Goal: Information Seeking & Learning: Learn about a topic

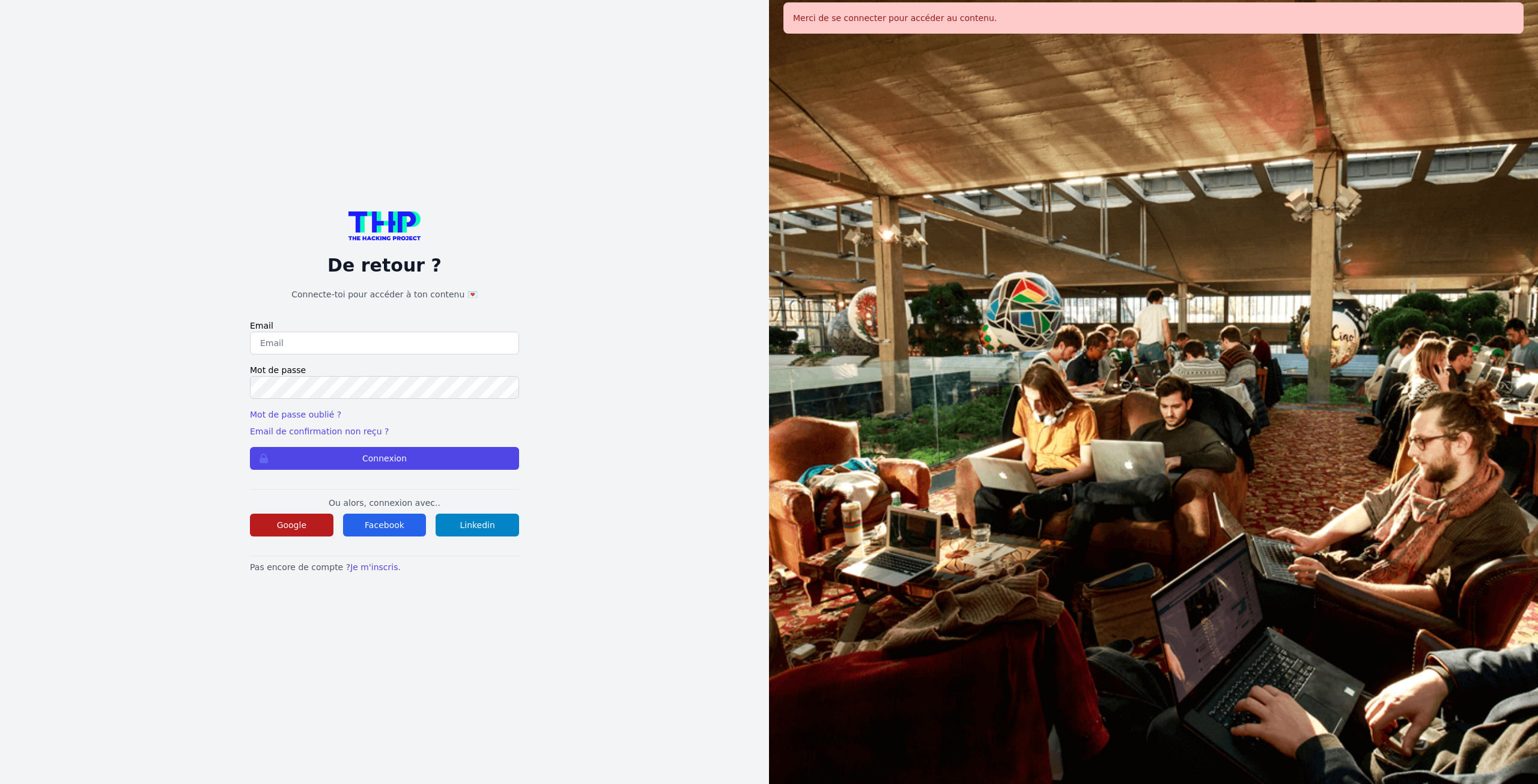
click at [279, 518] on button "Google" at bounding box center [292, 525] width 84 height 23
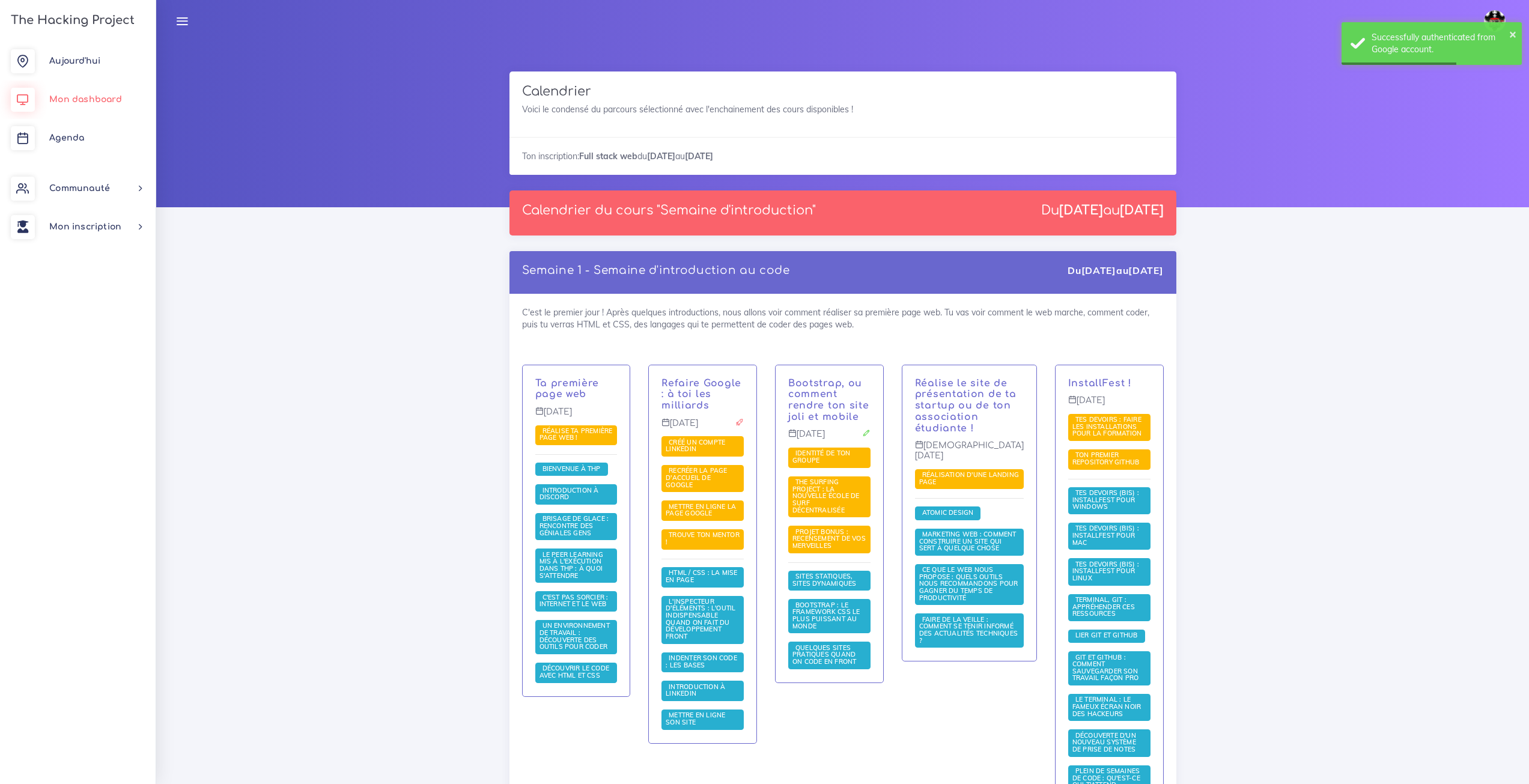
click at [105, 108] on link "Mon dashboard" at bounding box center [78, 100] width 155 height 38
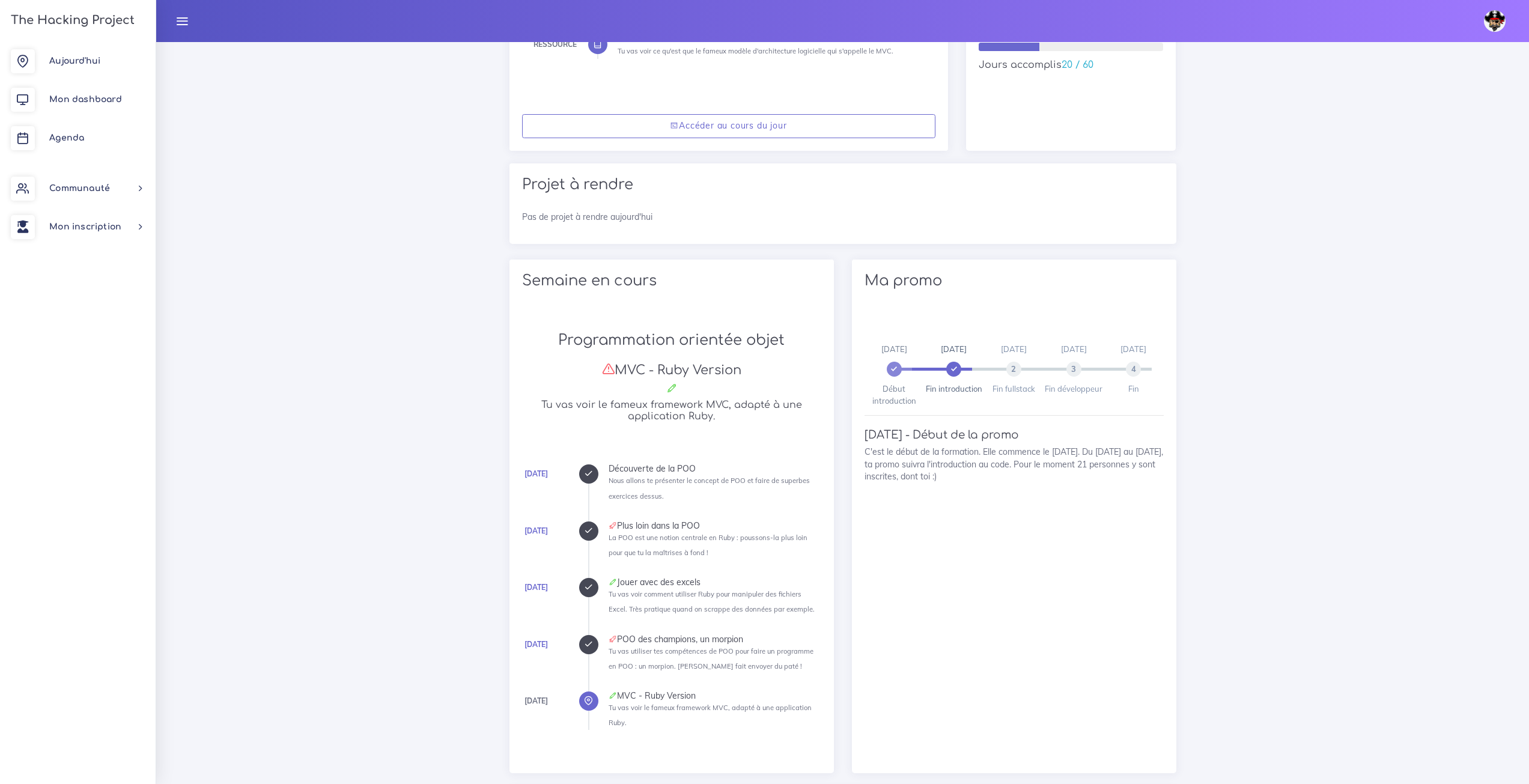
scroll to position [12, 0]
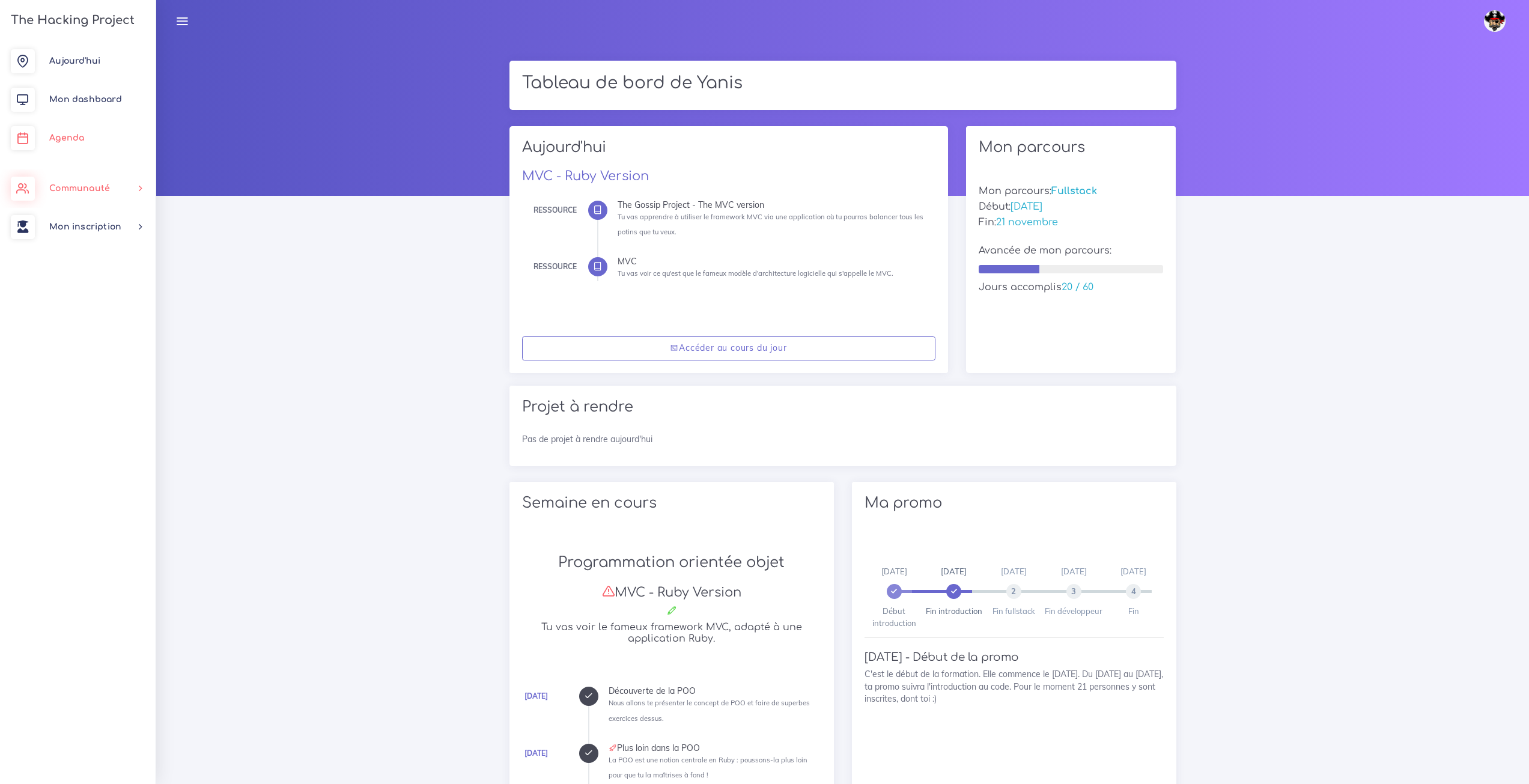
click at [93, 141] on link "Agenda" at bounding box center [78, 138] width 155 height 38
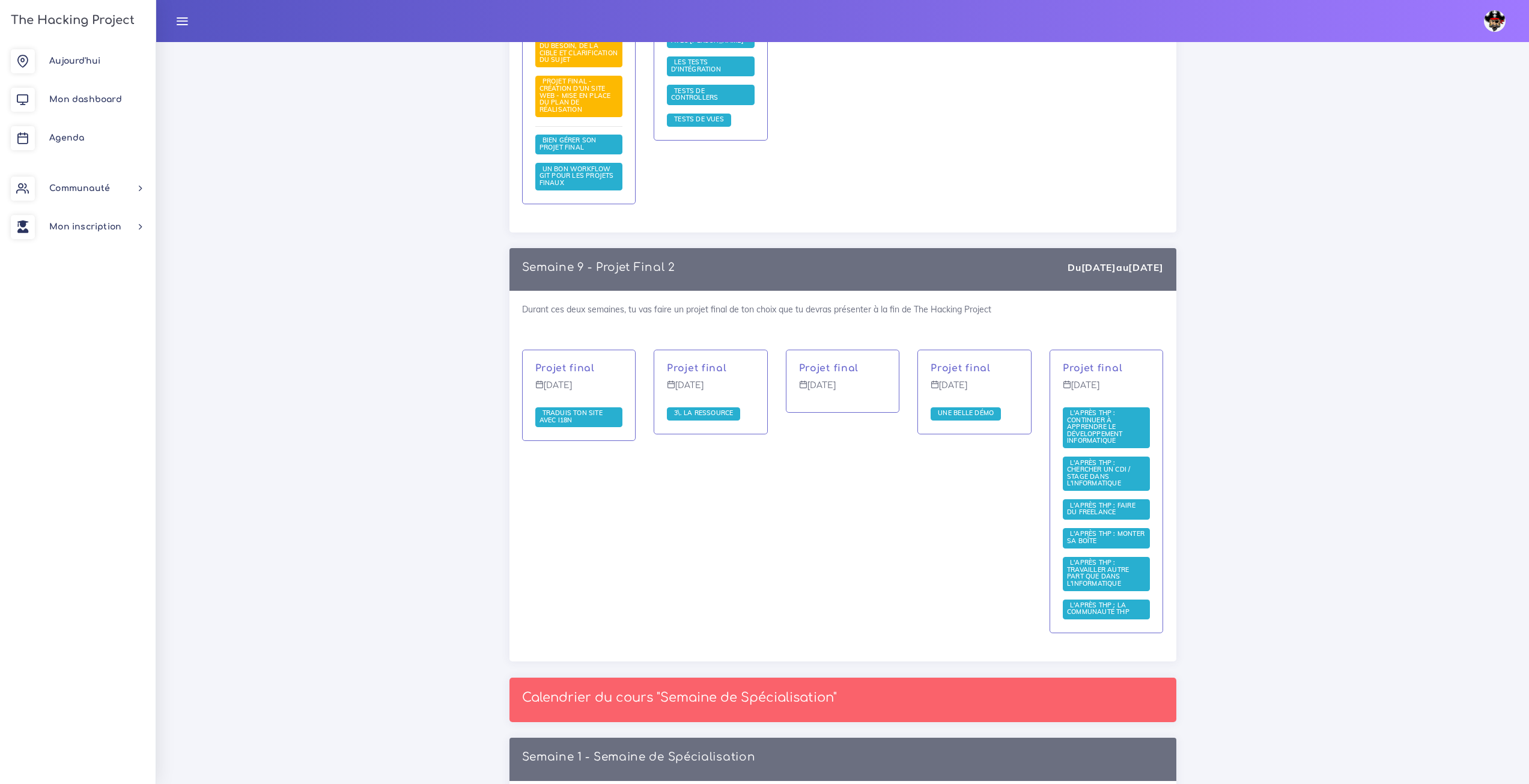
scroll to position [4442, 0]
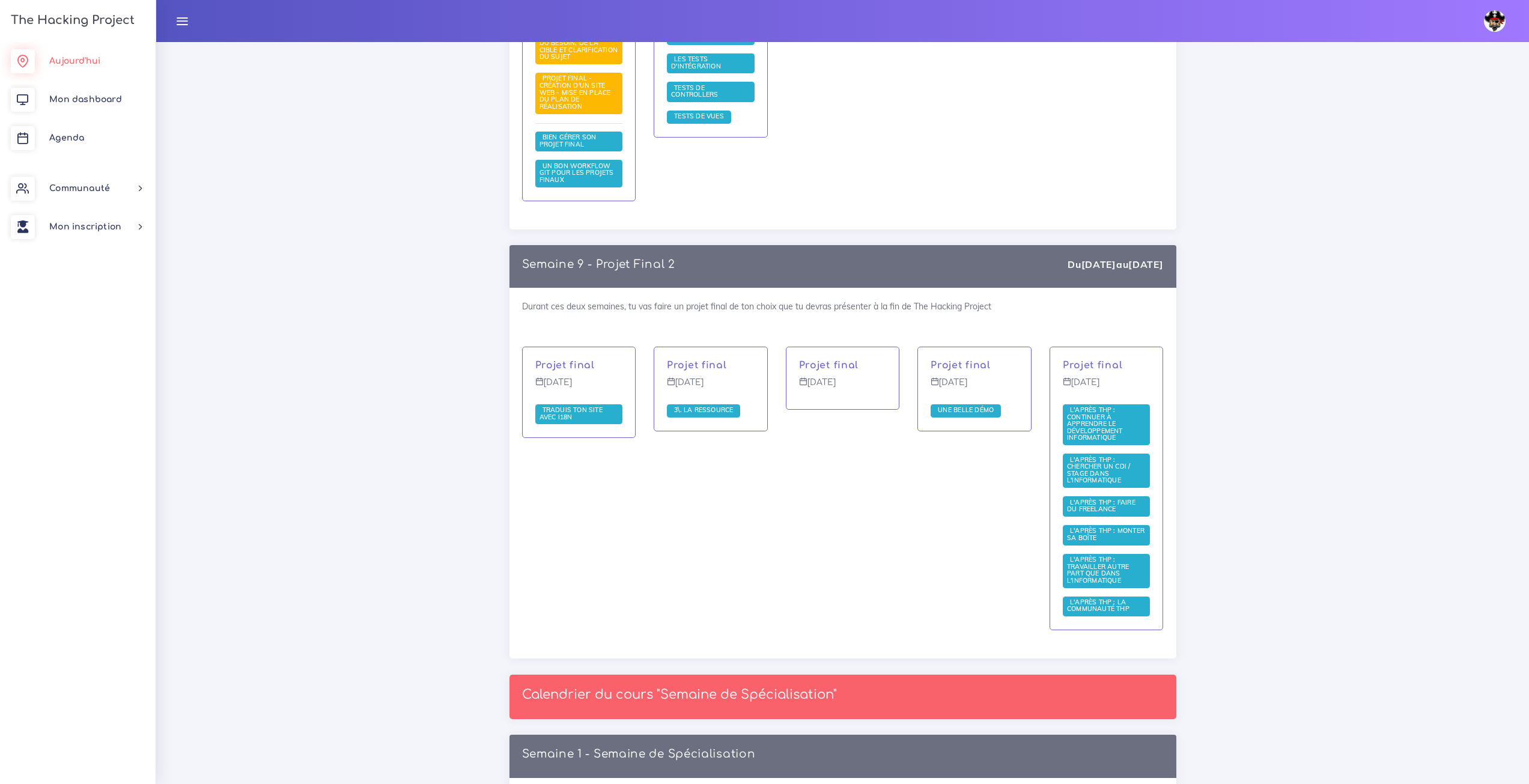
click at [95, 62] on span "Aujourd'hui" at bounding box center [75, 61] width 51 height 9
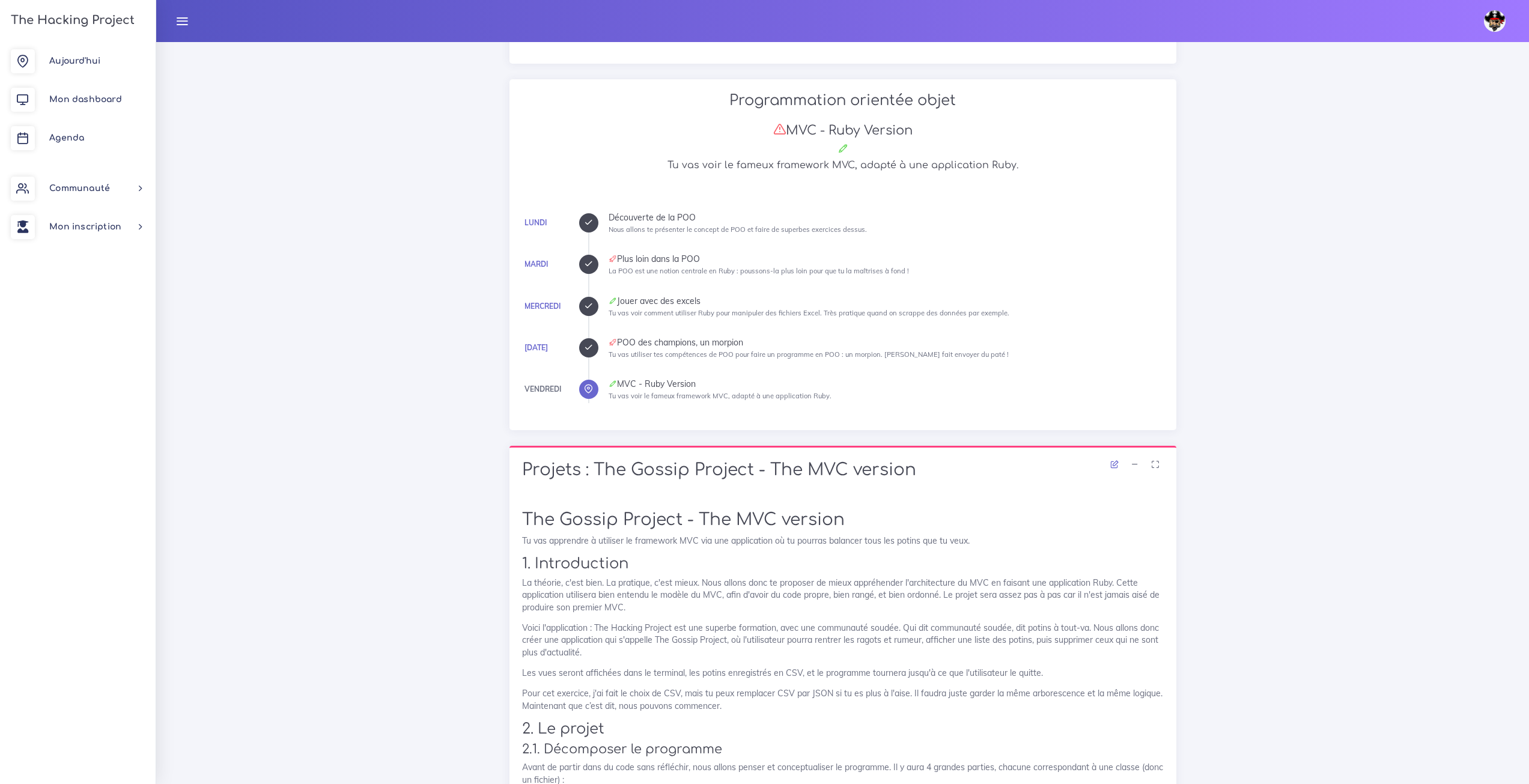
scroll to position [300, 0]
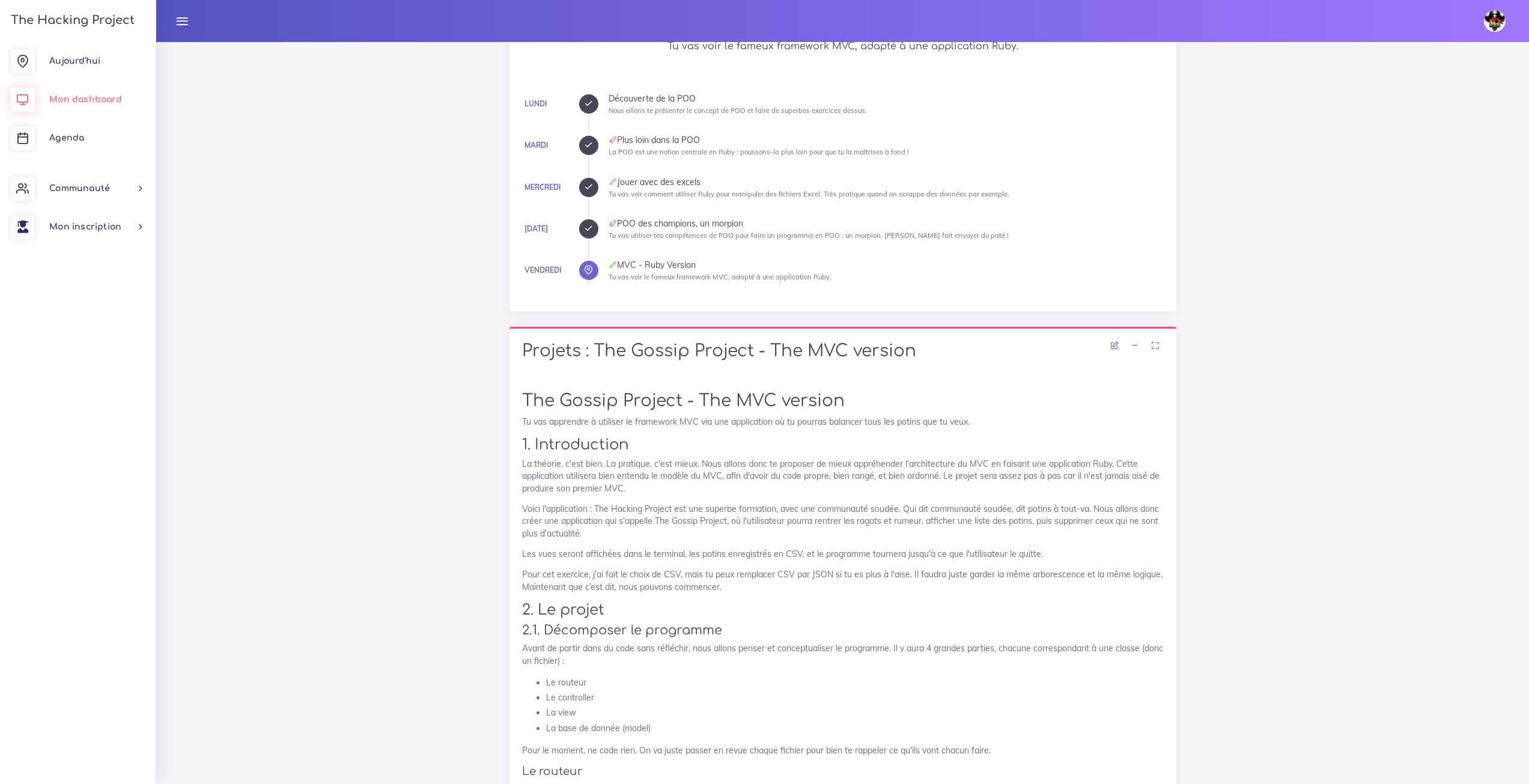
click at [98, 88] on link "Mon dashboard" at bounding box center [78, 100] width 155 height 38
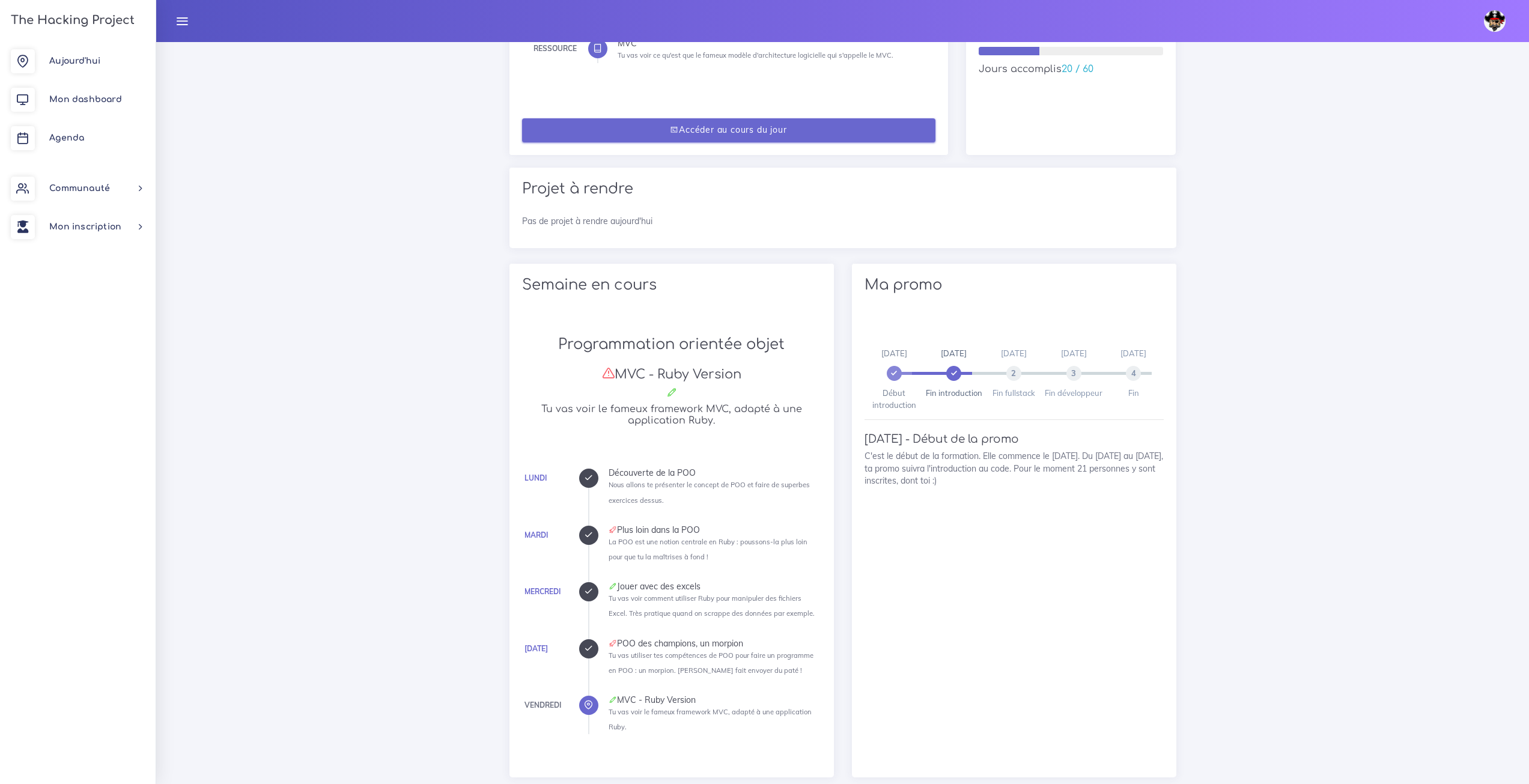
scroll to position [240, 0]
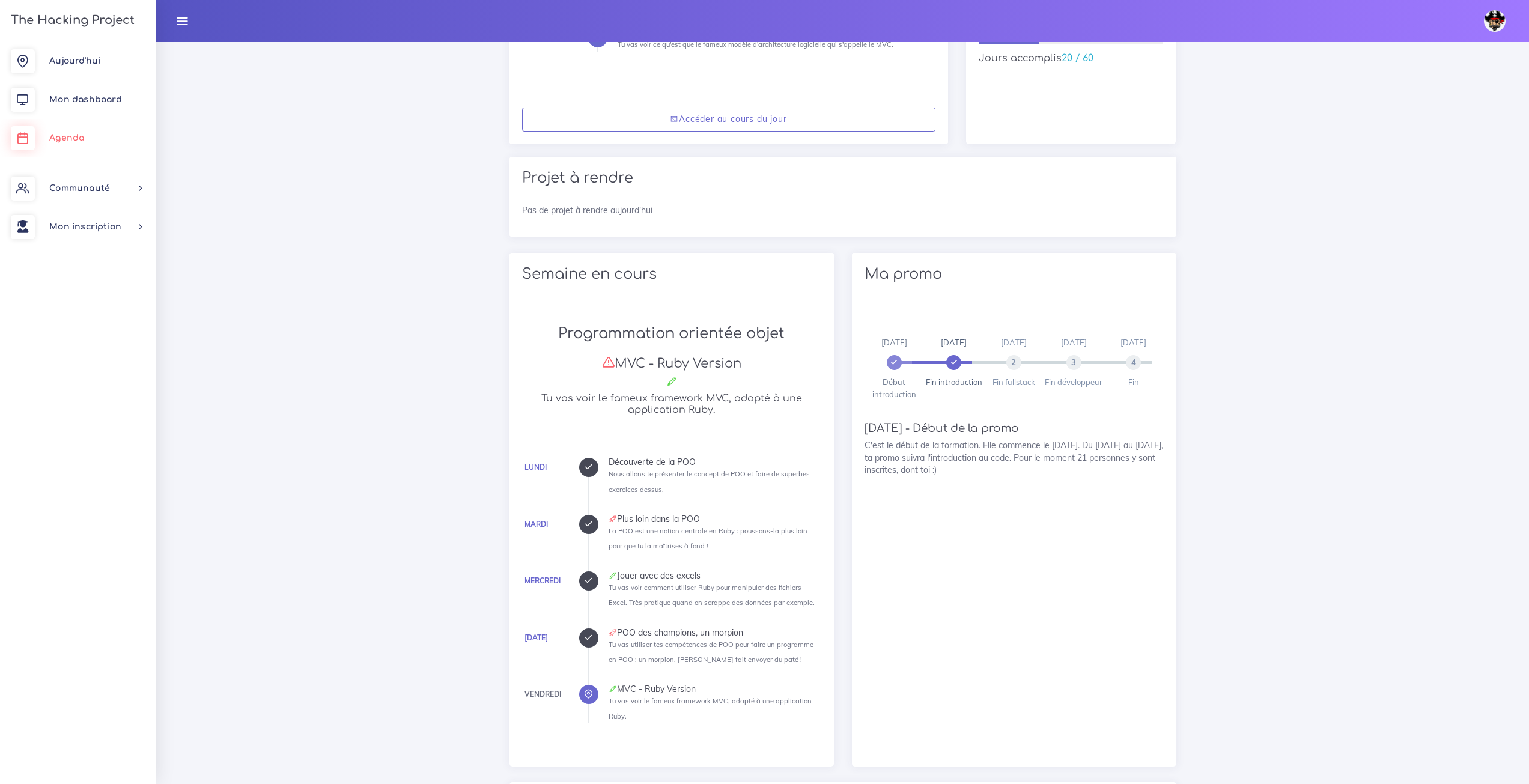
click at [103, 142] on link "Agenda" at bounding box center [78, 138] width 155 height 38
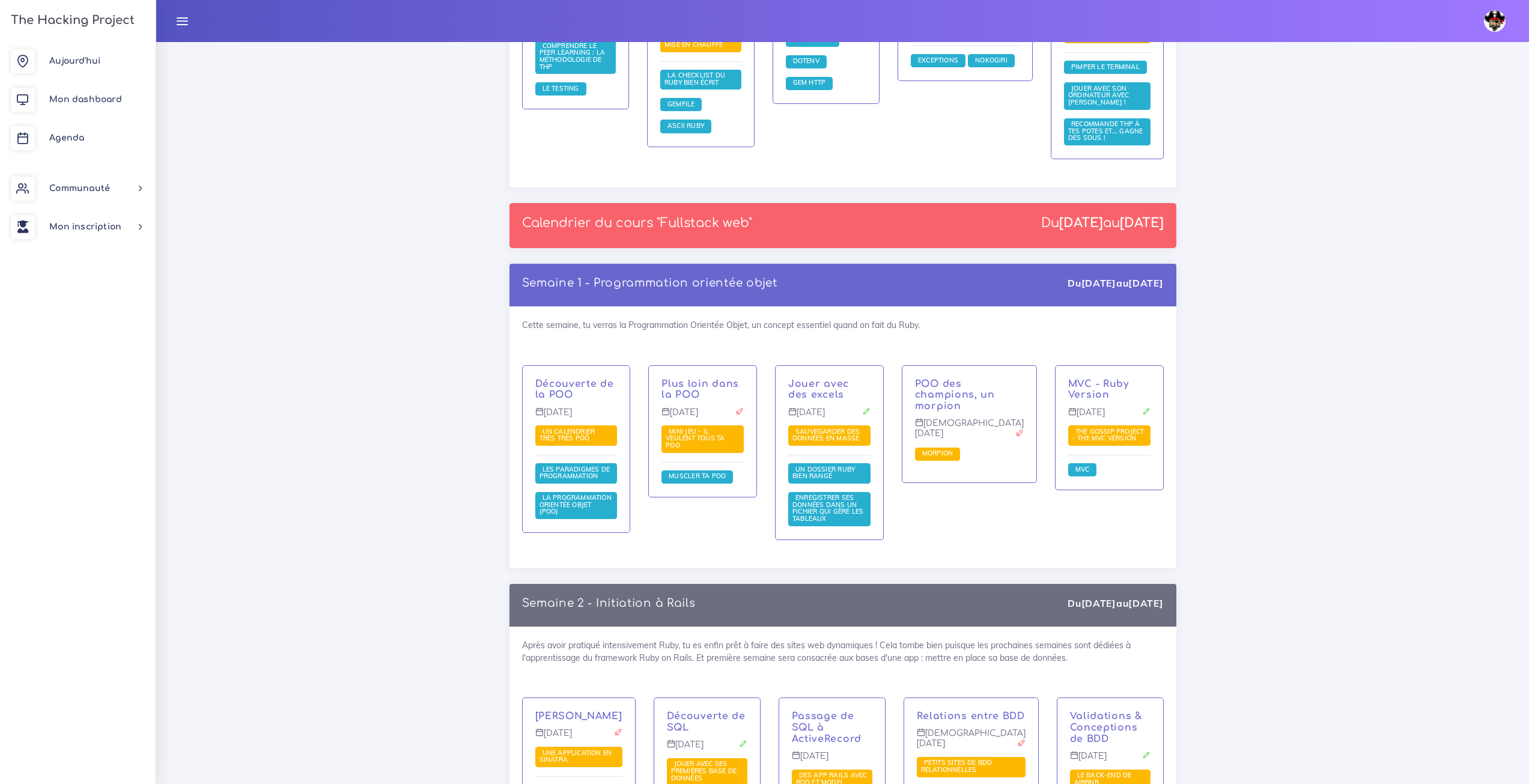
scroll to position [1502, 0]
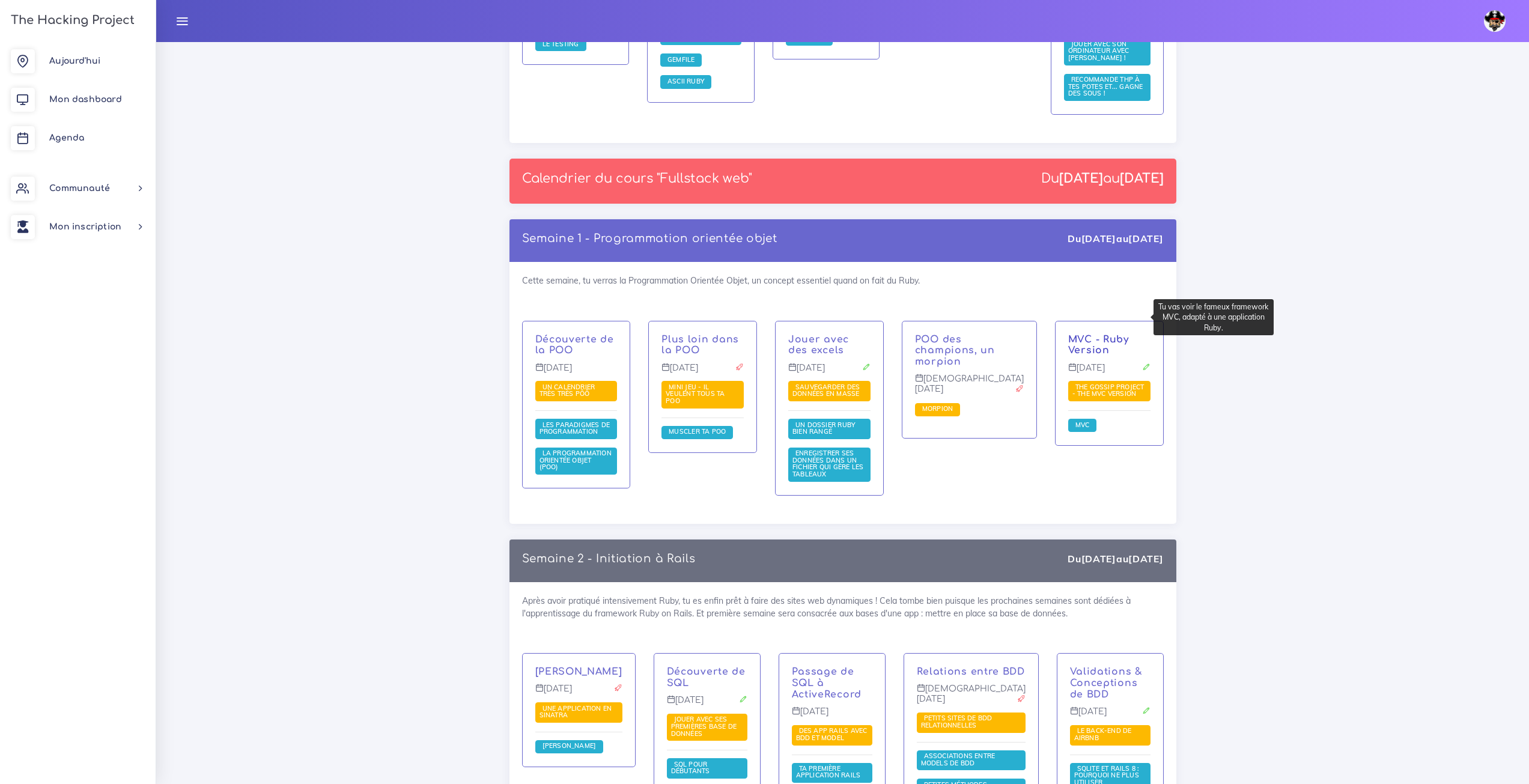
click at [1099, 334] on link "MVC - Ruby Version" at bounding box center [1098, 345] width 61 height 22
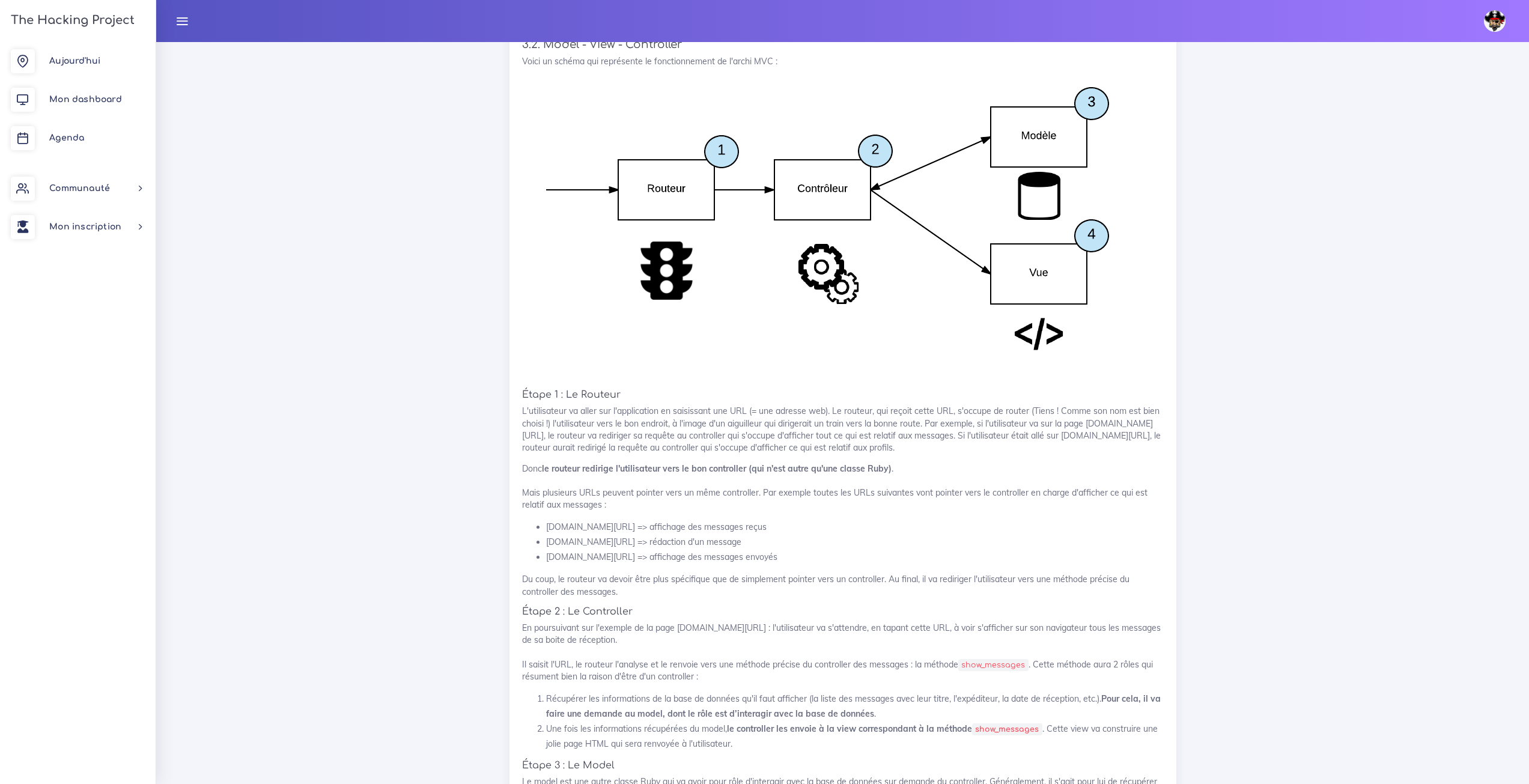
scroll to position [5743, 0]
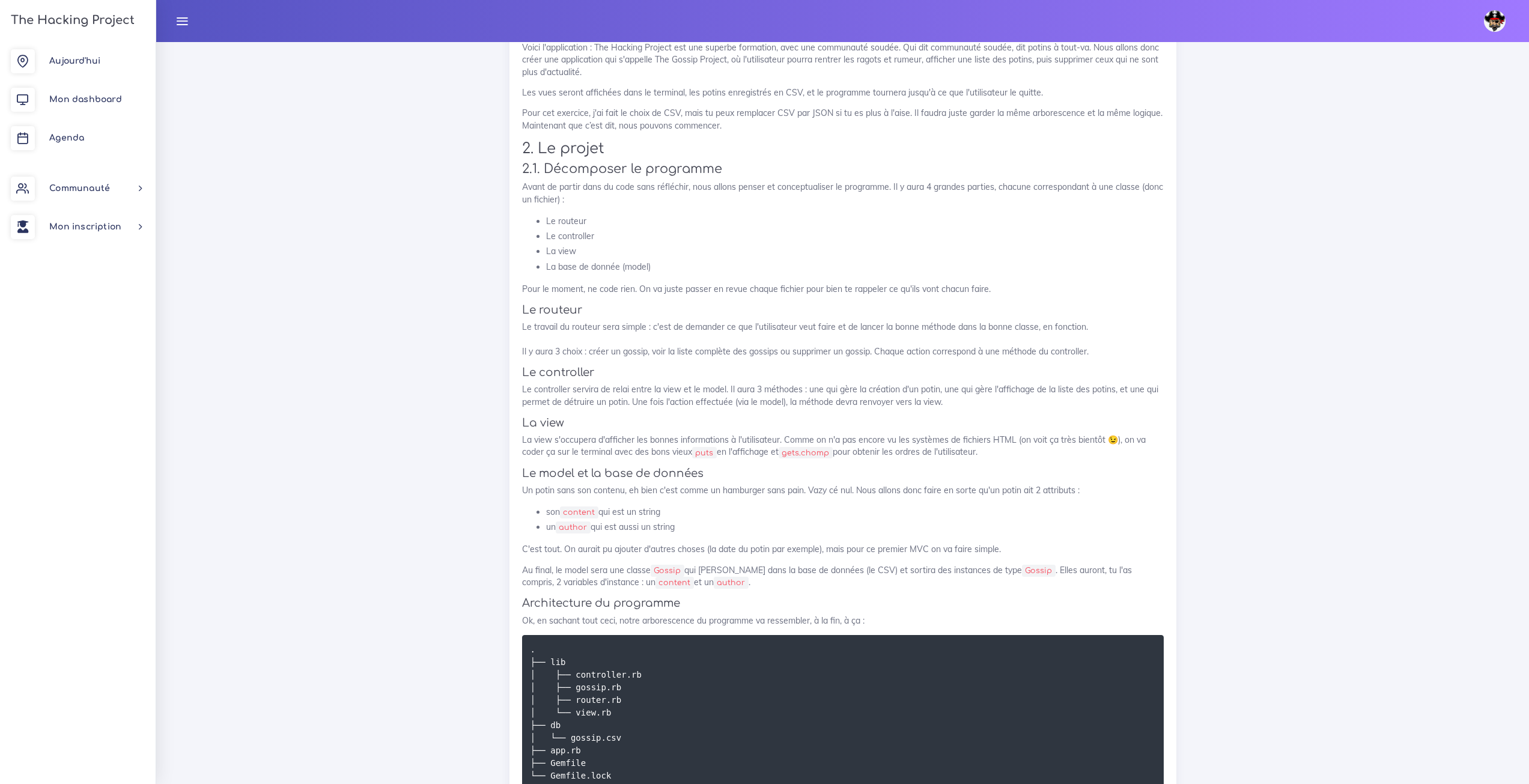
scroll to position [721, 0]
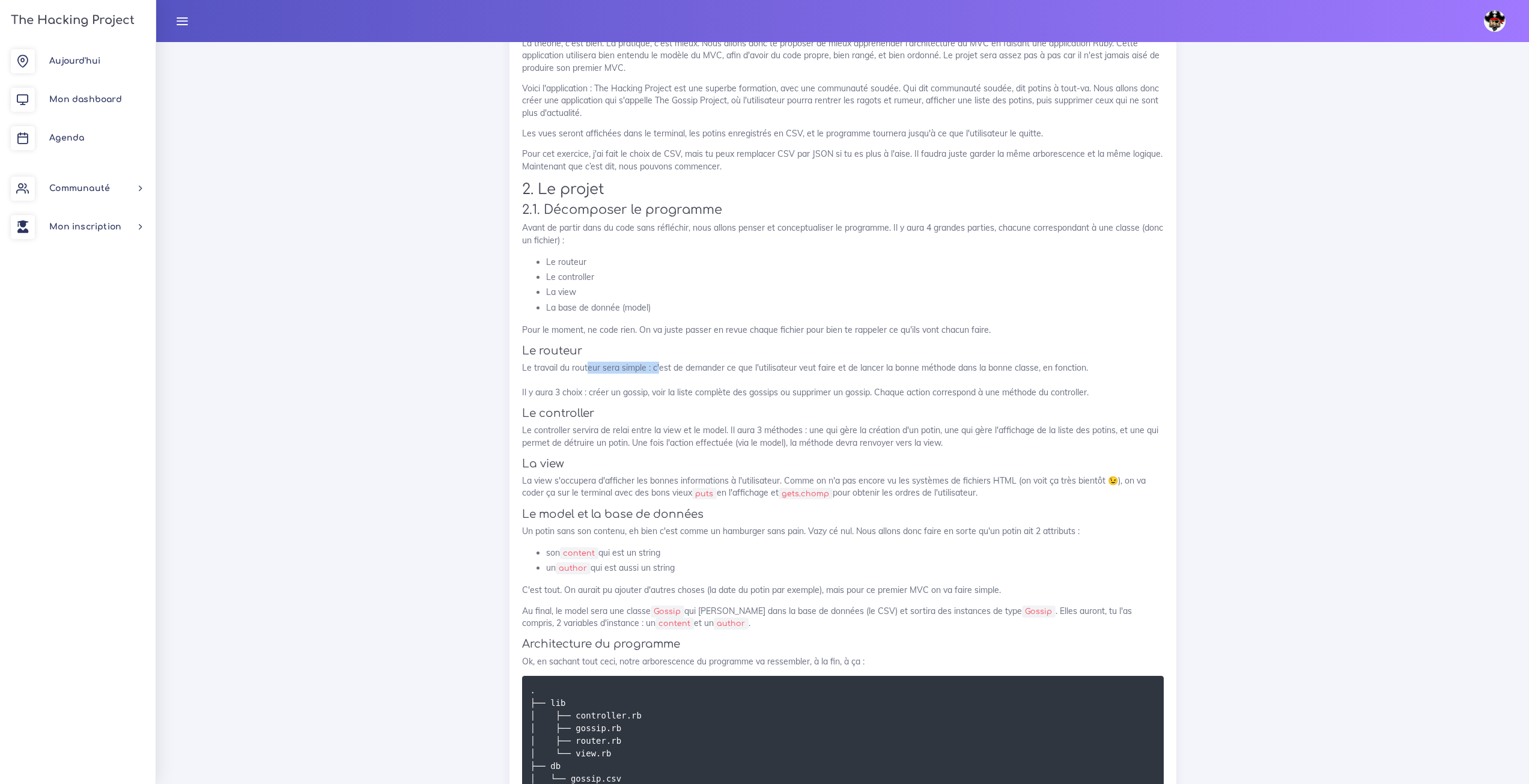
drag, startPoint x: 586, startPoint y: 372, endPoint x: 659, endPoint y: 369, distance: 73.1
click at [659, 369] on p "Le travail du routeur sera simple : c'est de demander ce que l'utilisateur veut…" at bounding box center [843, 380] width 642 height 37
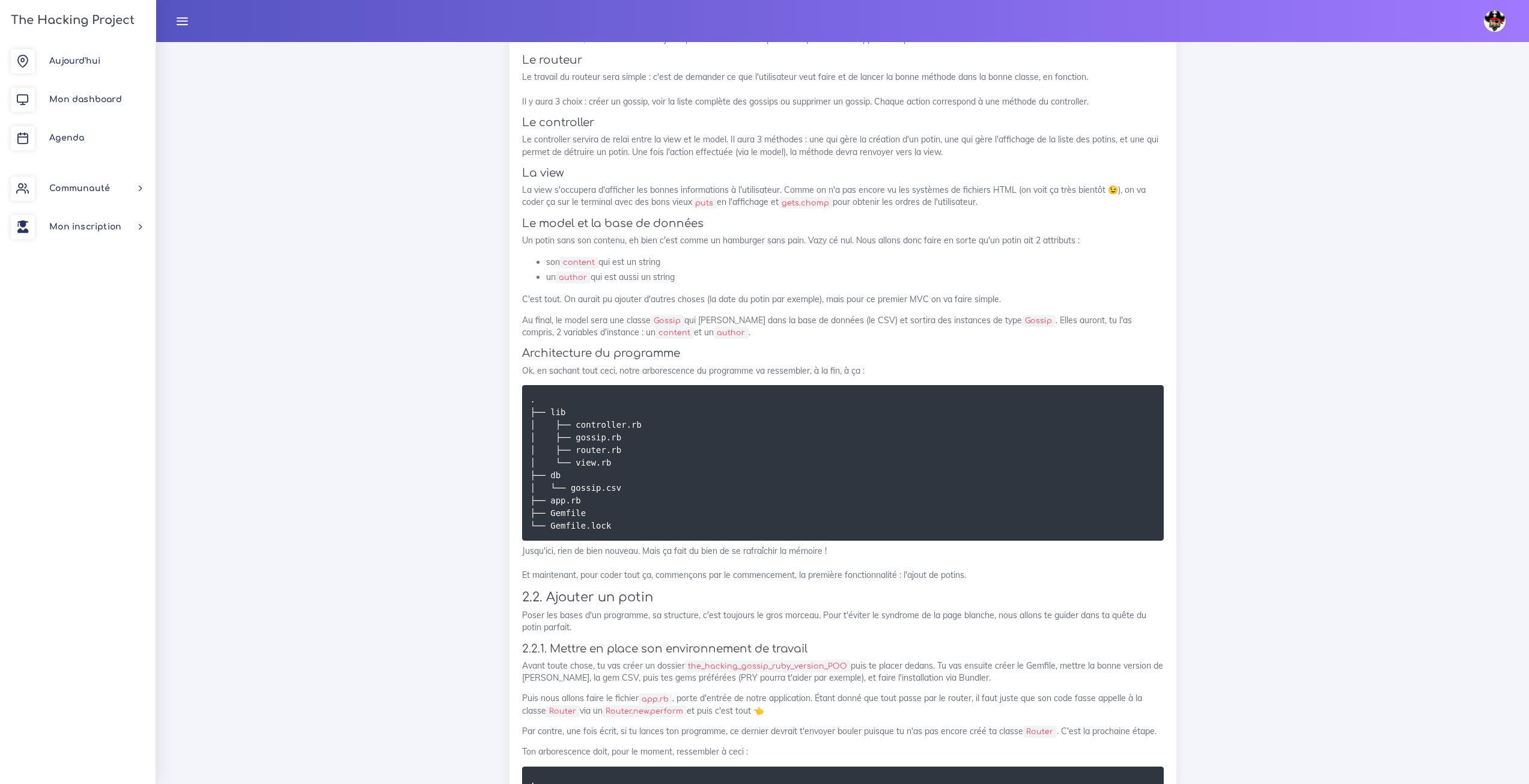
scroll to position [1202, 0]
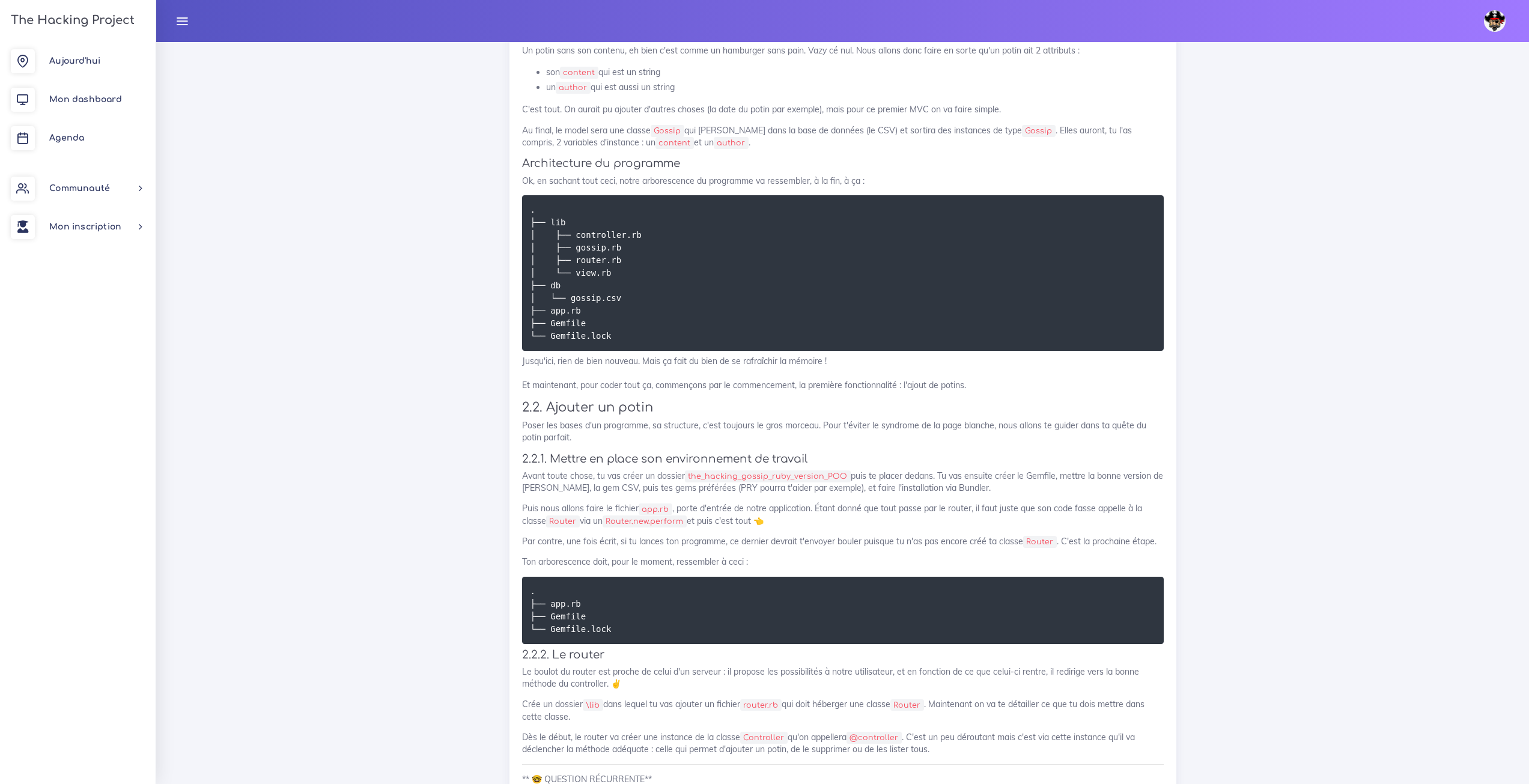
drag, startPoint x: 646, startPoint y: 693, endPoint x: 993, endPoint y: 481, distance: 406.6
click at [993, 481] on p "Avant toute chose, tu vas créer un dossier the_hacking_gossip_ruby_version_POO …" at bounding box center [843, 482] width 642 height 25
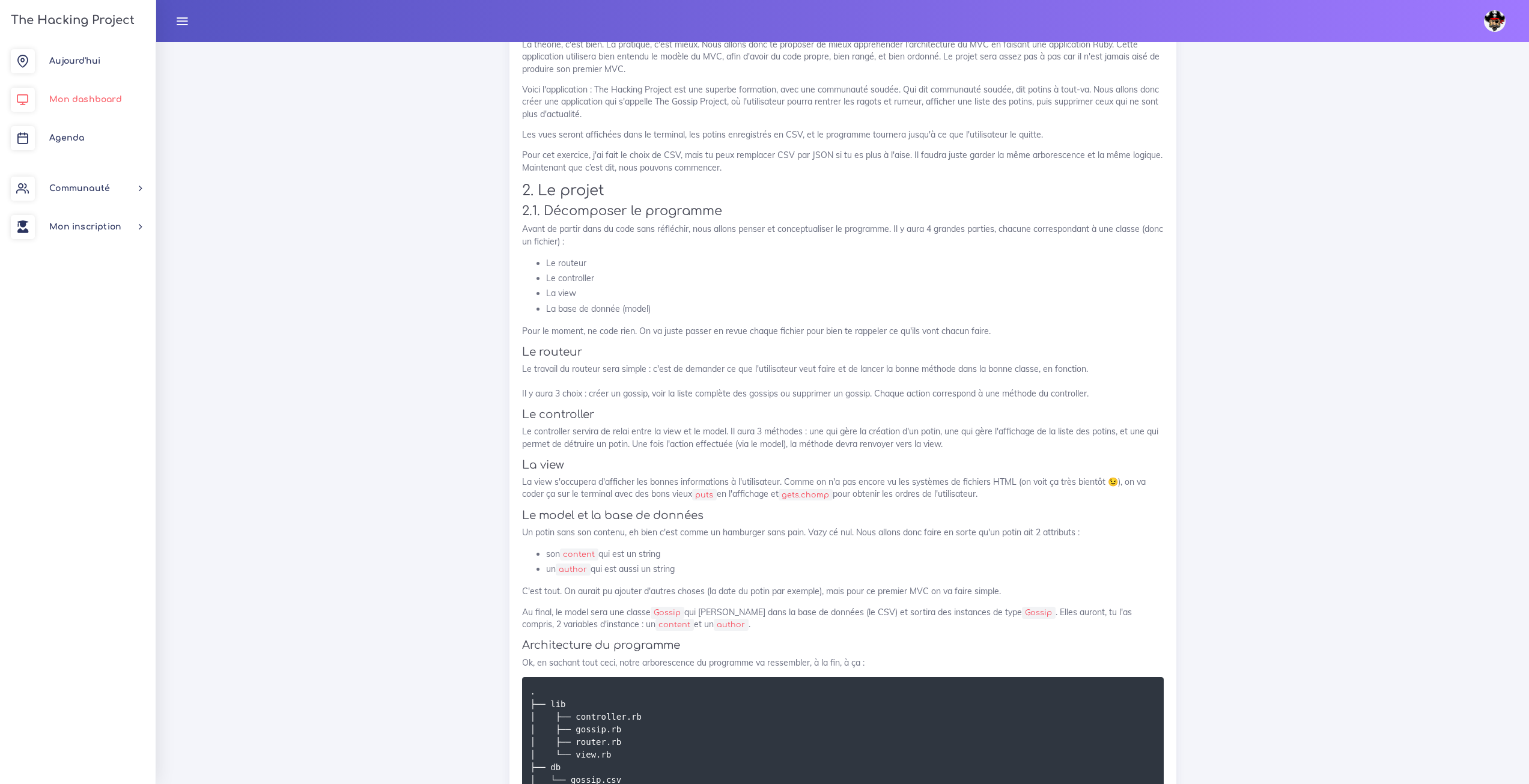
scroll to position [721, 0]
click at [65, 94] on link "Mon dashboard" at bounding box center [78, 100] width 155 height 38
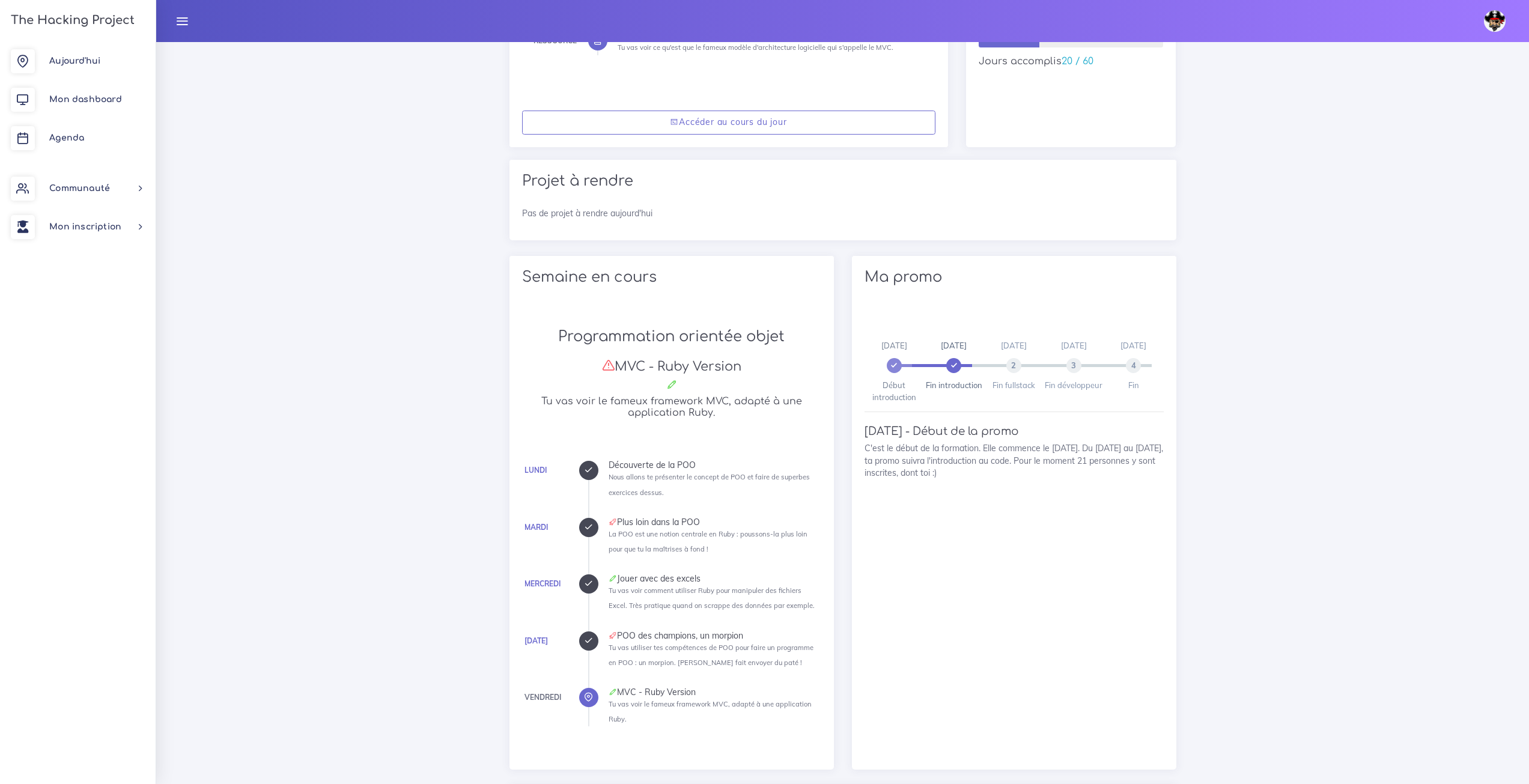
scroll to position [240, 0]
click at [69, 127] on link "Agenda" at bounding box center [78, 138] width 155 height 38
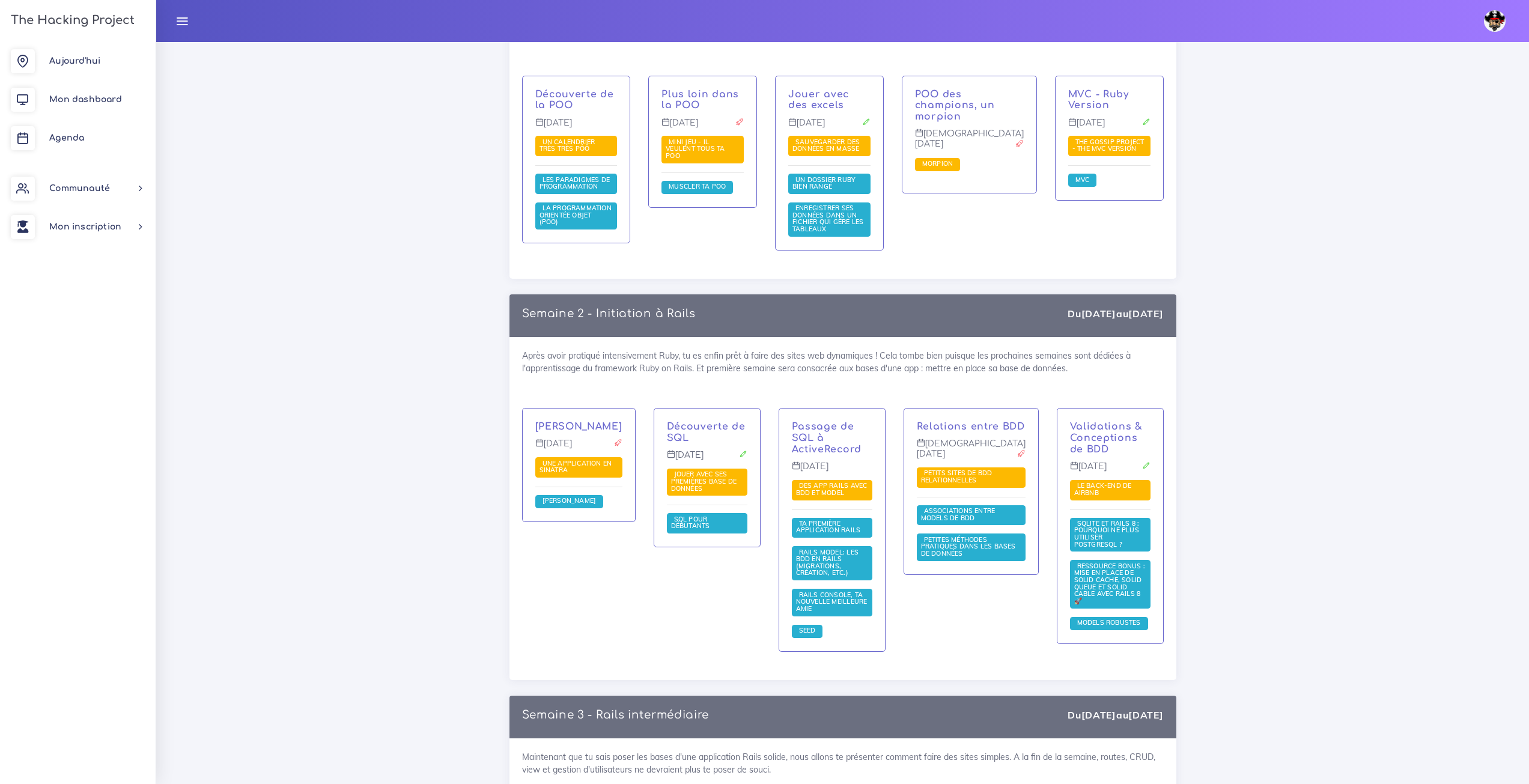
scroll to position [1923, 0]
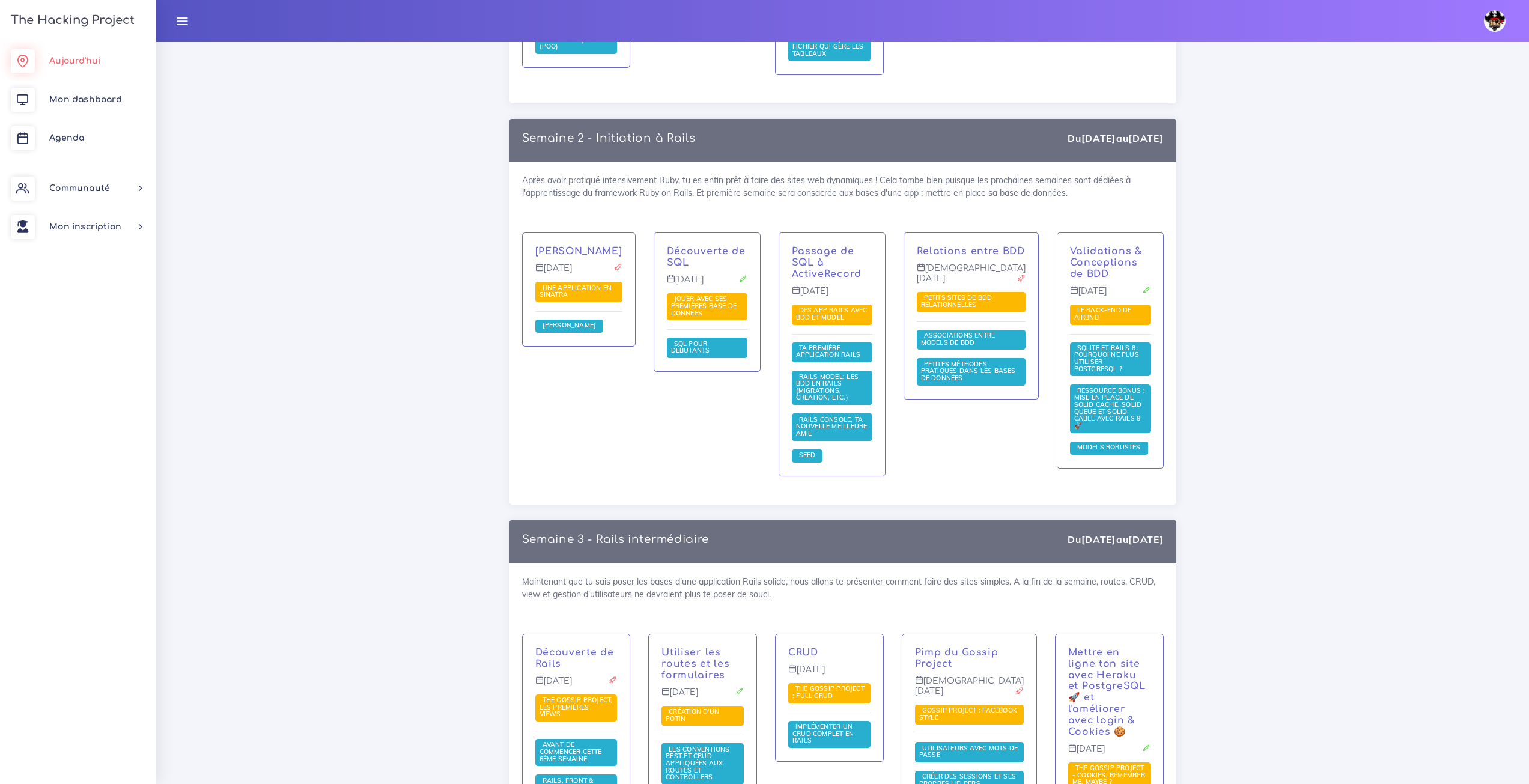
click at [72, 53] on link "Aujourd'hui" at bounding box center [78, 62] width 155 height 38
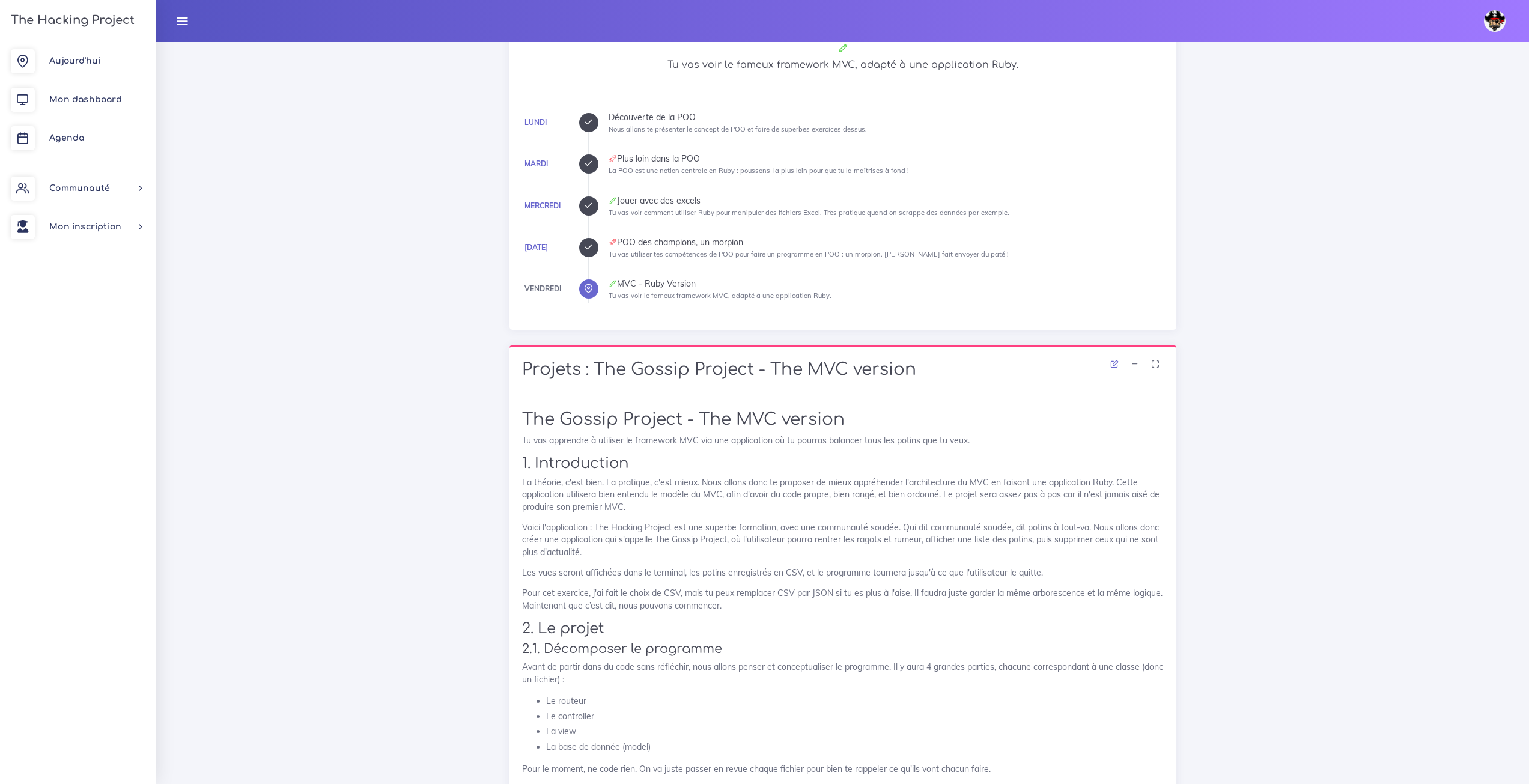
scroll to position [360, 0]
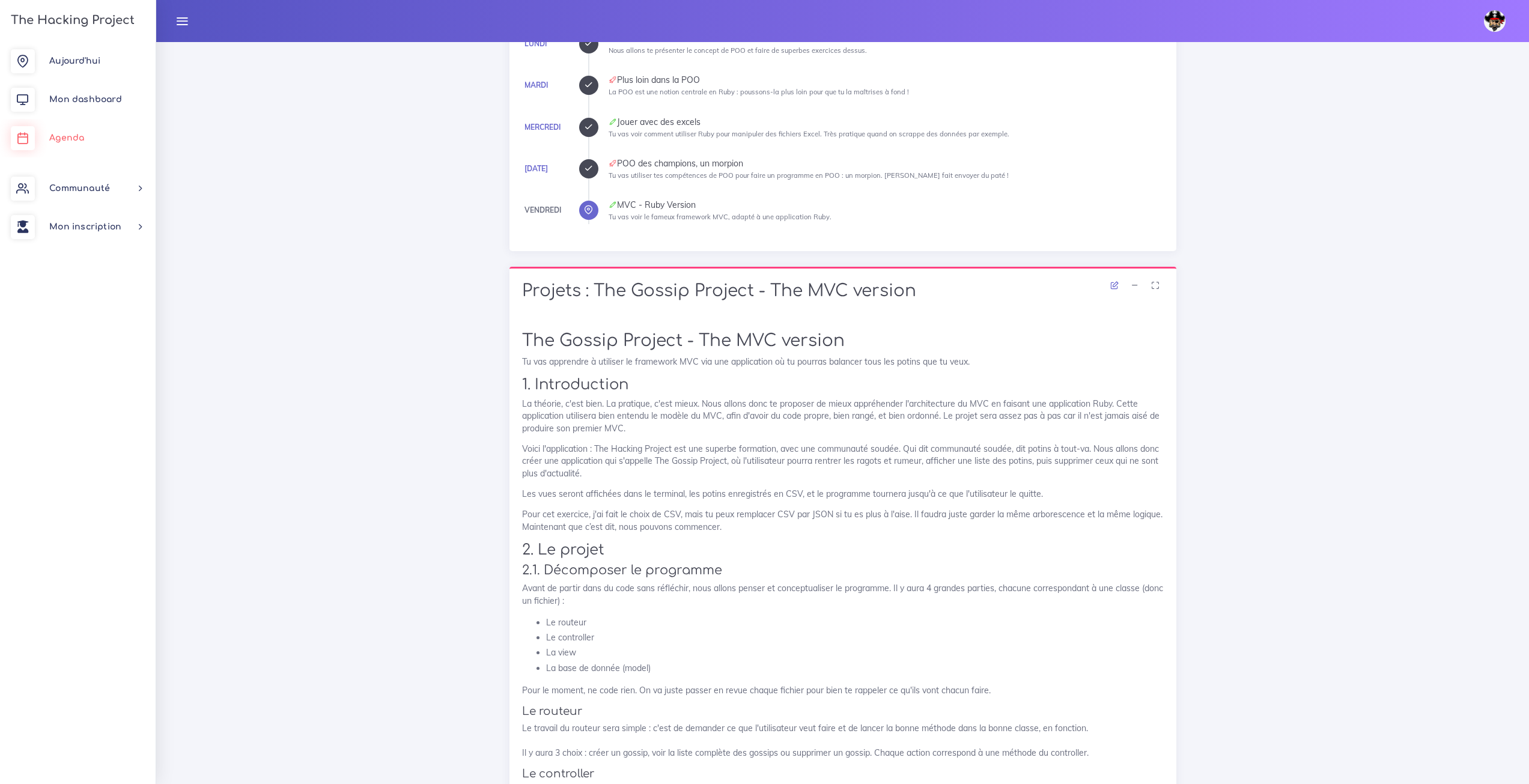
click at [95, 136] on link "Agenda" at bounding box center [78, 138] width 155 height 38
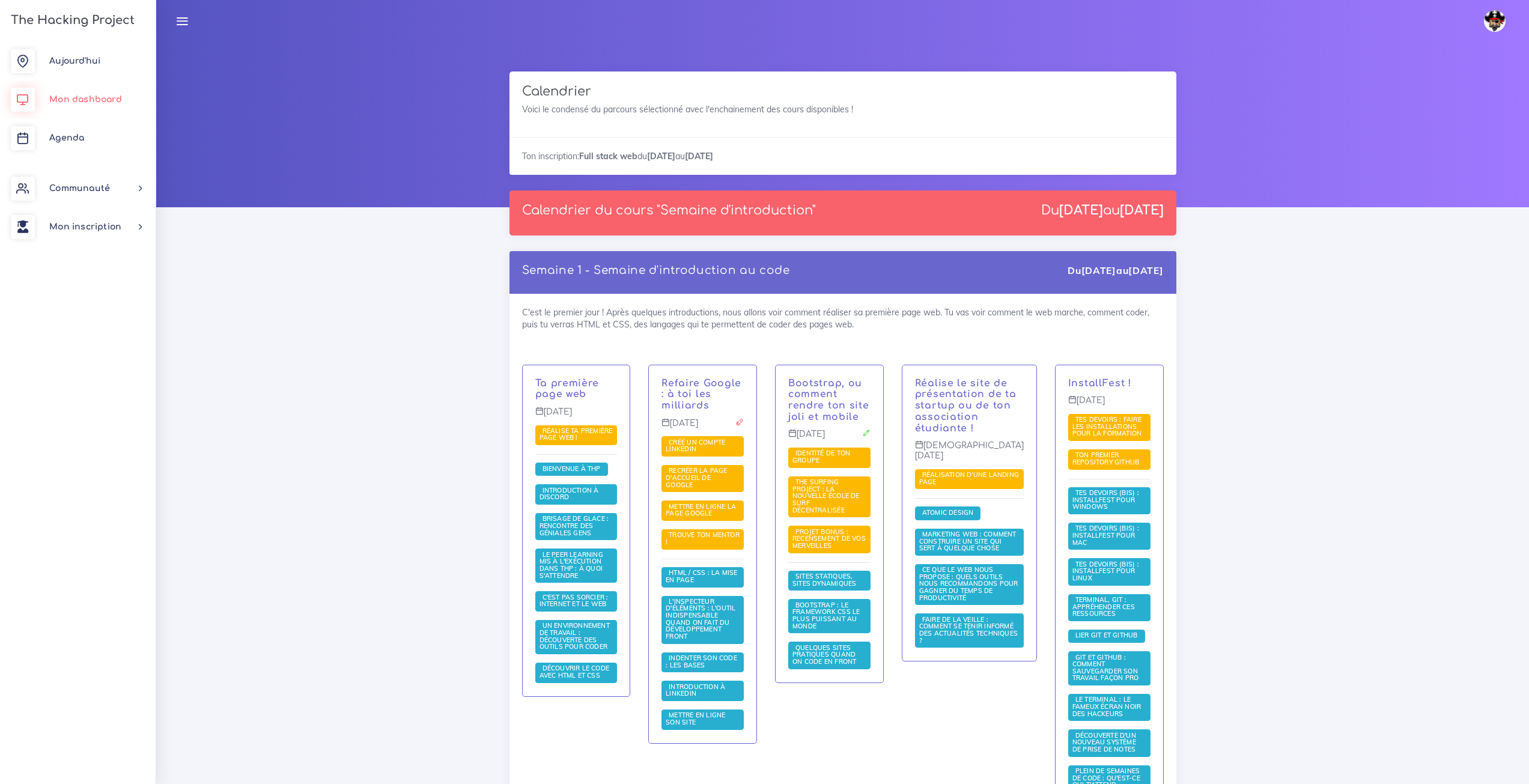
click at [97, 95] on span "Mon dashboard" at bounding box center [85, 99] width 72 height 9
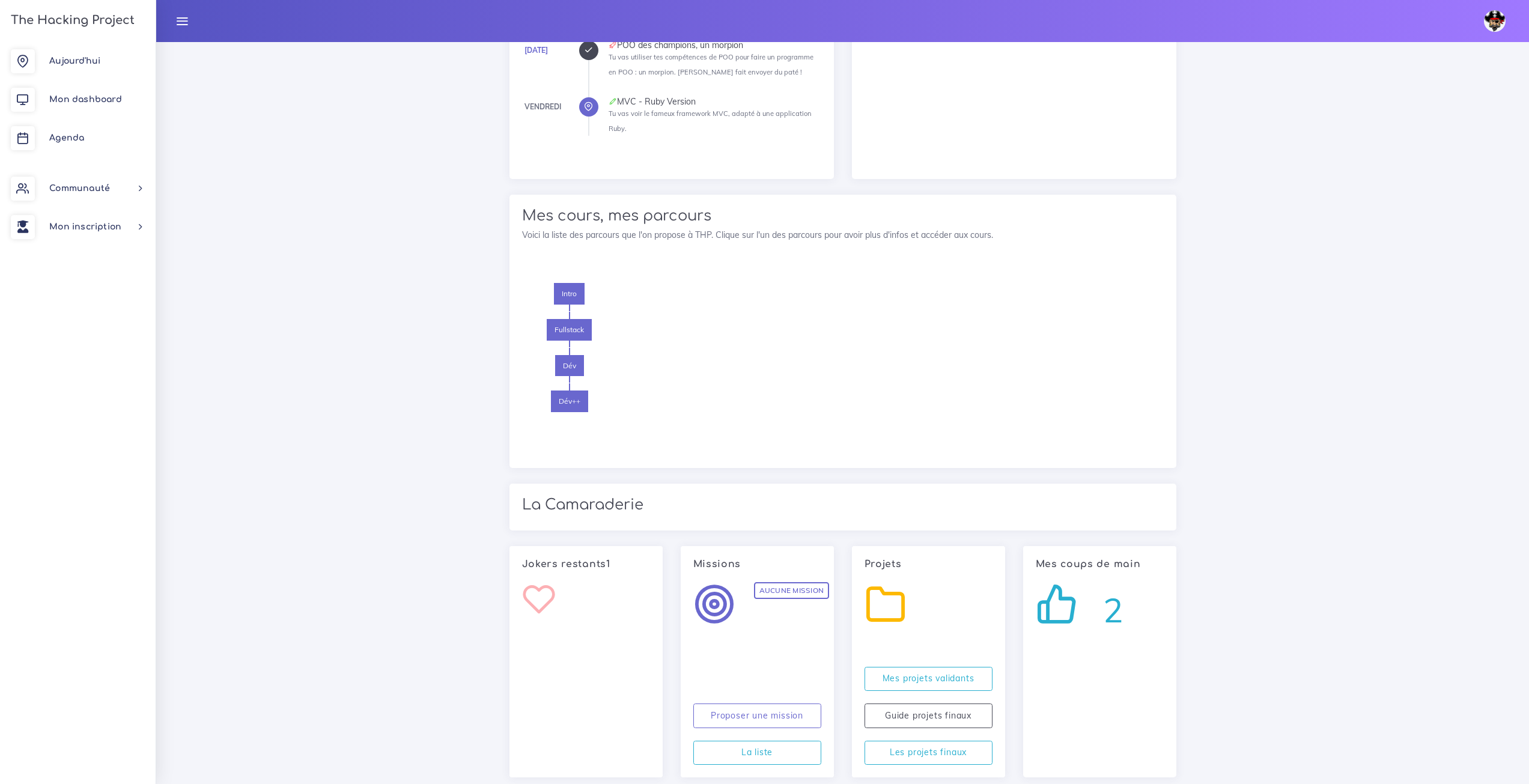
scroll to position [852, 0]
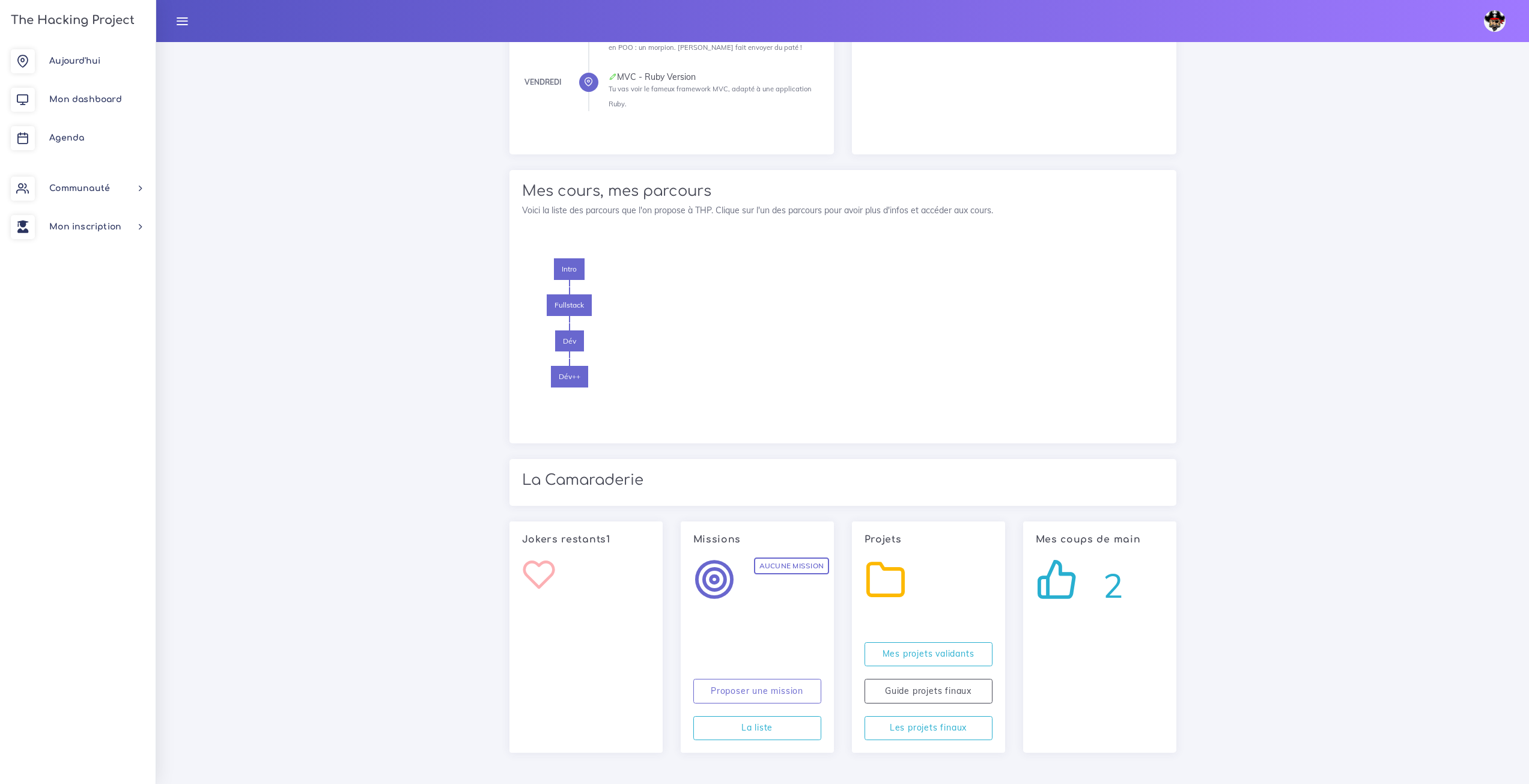
click at [545, 568] on icon at bounding box center [539, 575] width 34 height 35
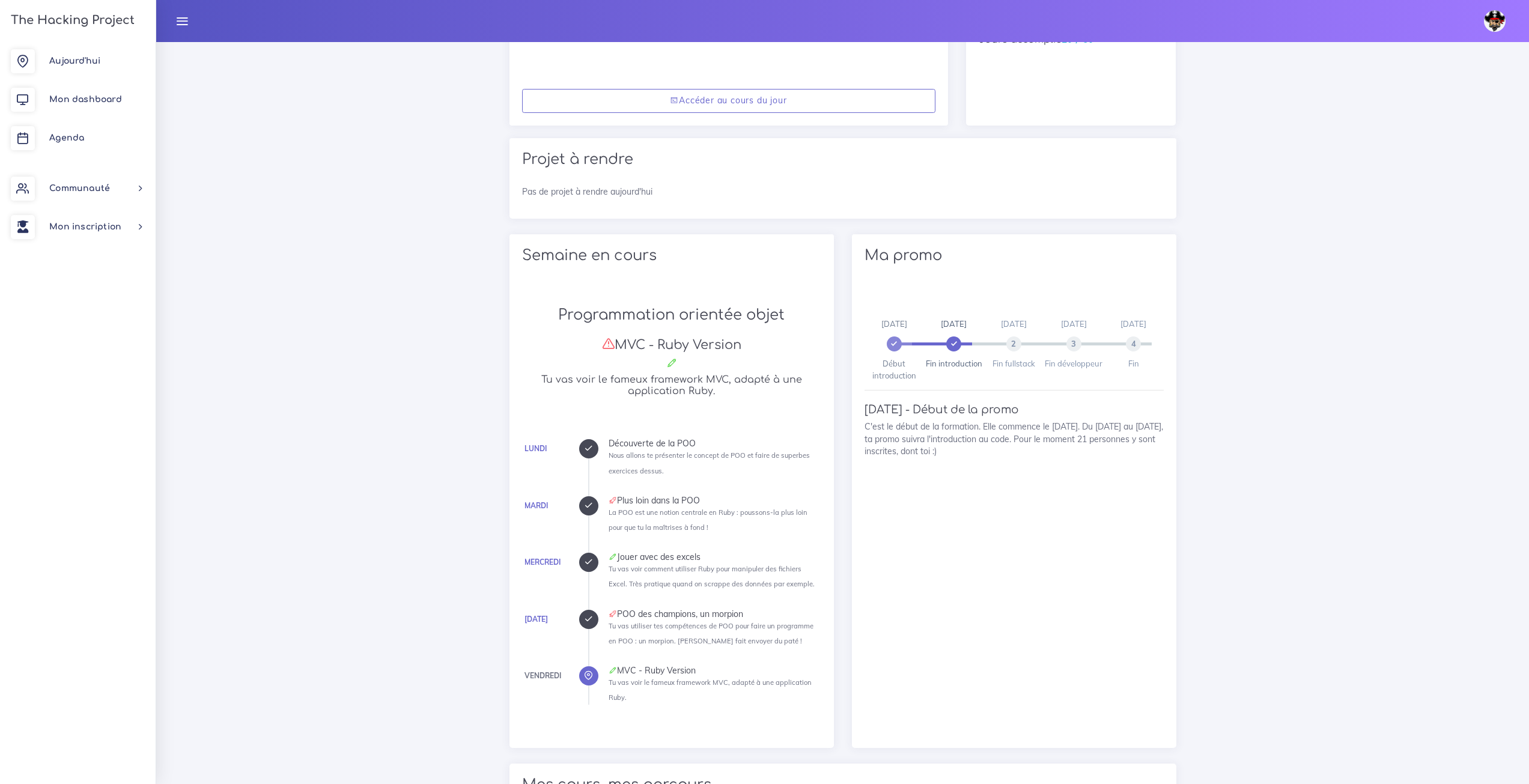
scroll to position [132, 0]
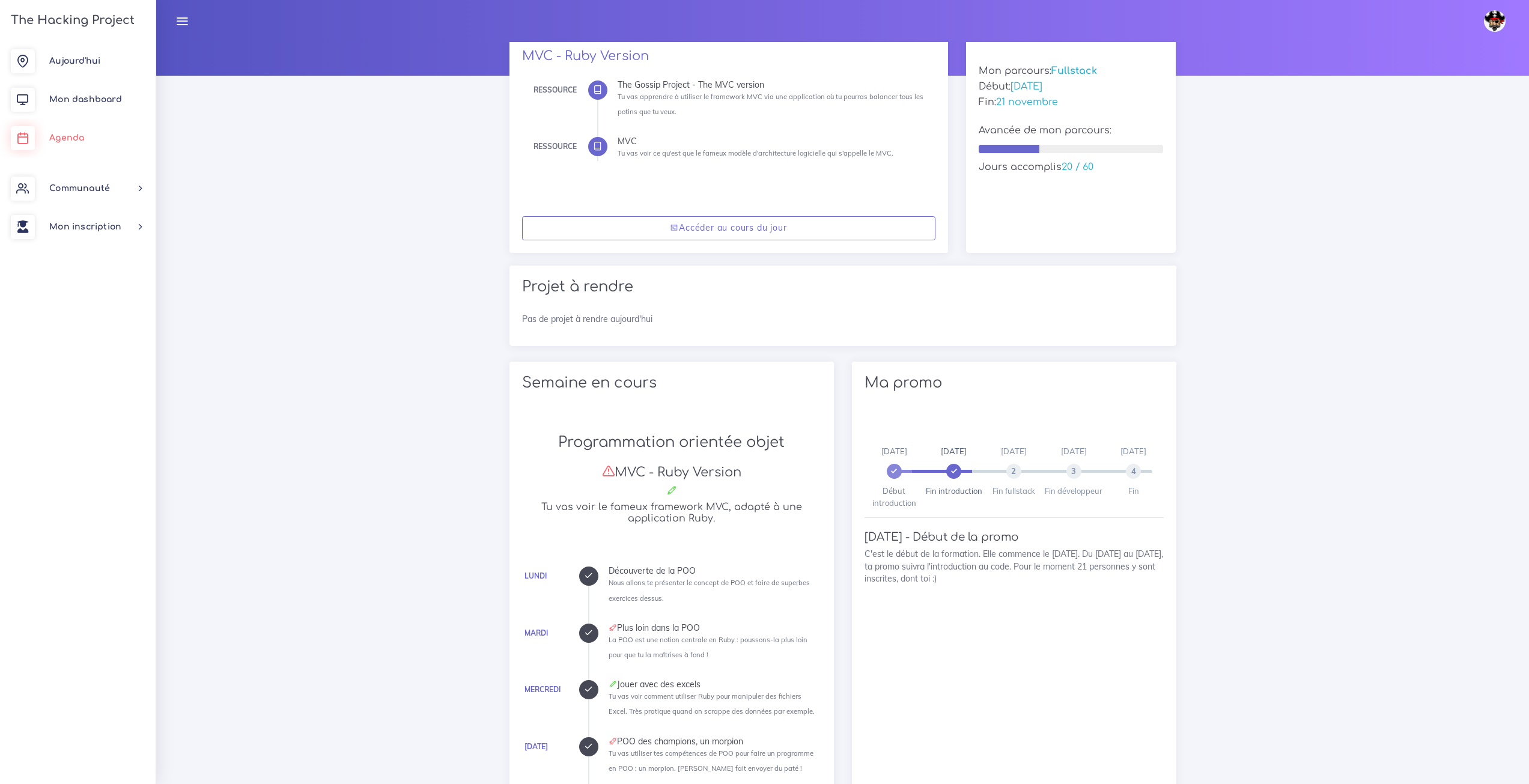
click at [89, 137] on link "Agenda" at bounding box center [78, 138] width 155 height 38
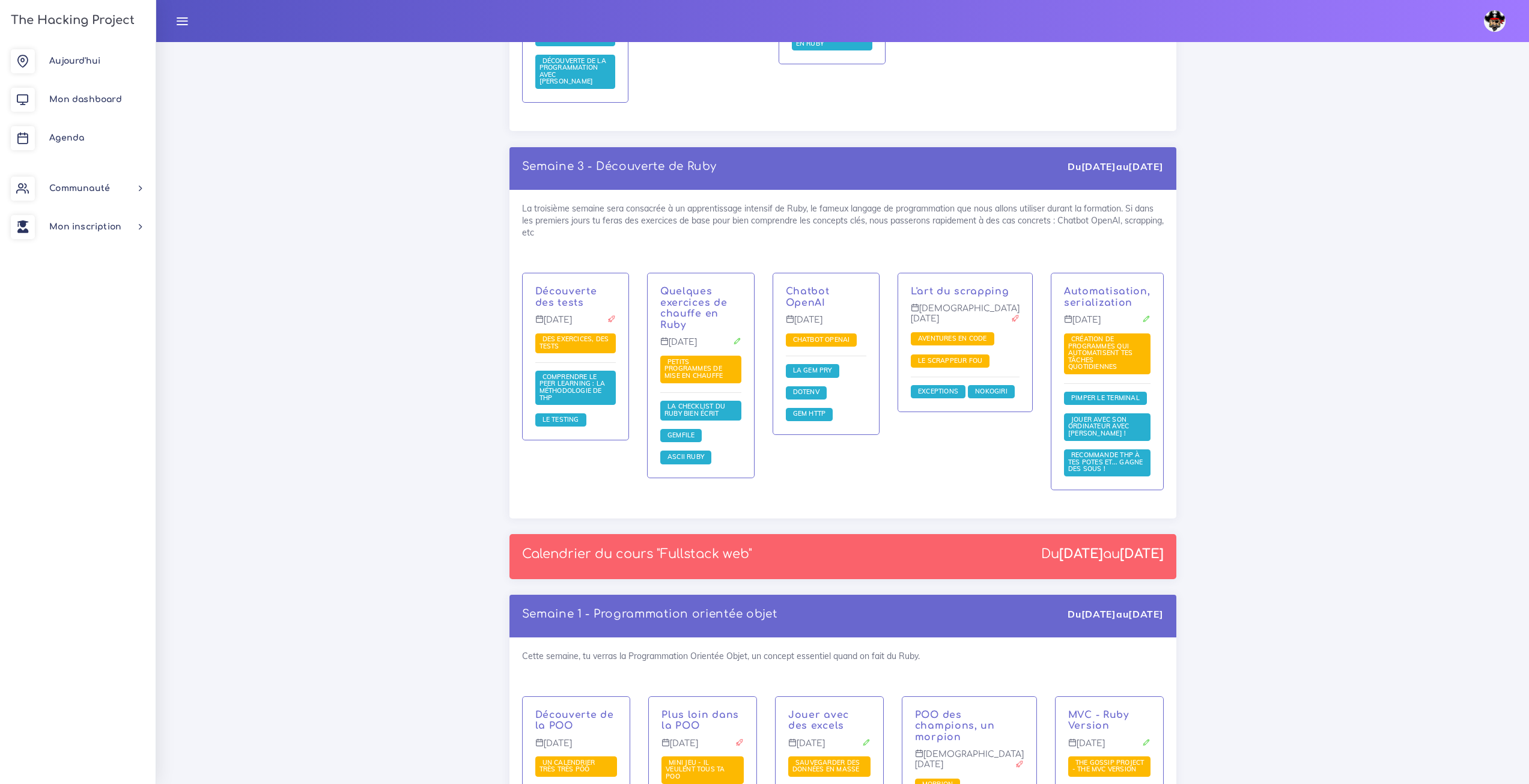
scroll to position [1202, 0]
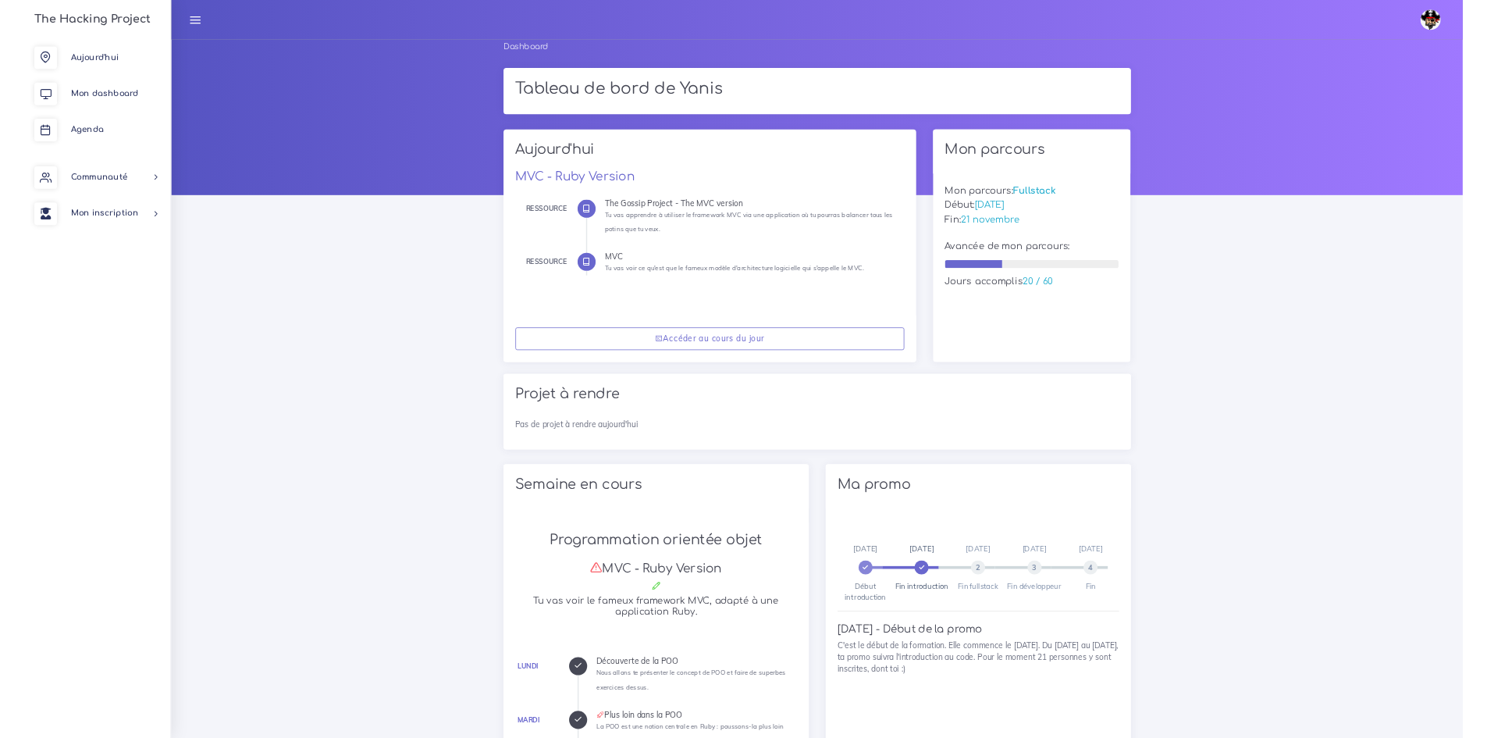
scroll to position [171, 0]
